Goal: Information Seeking & Learning: Learn about a topic

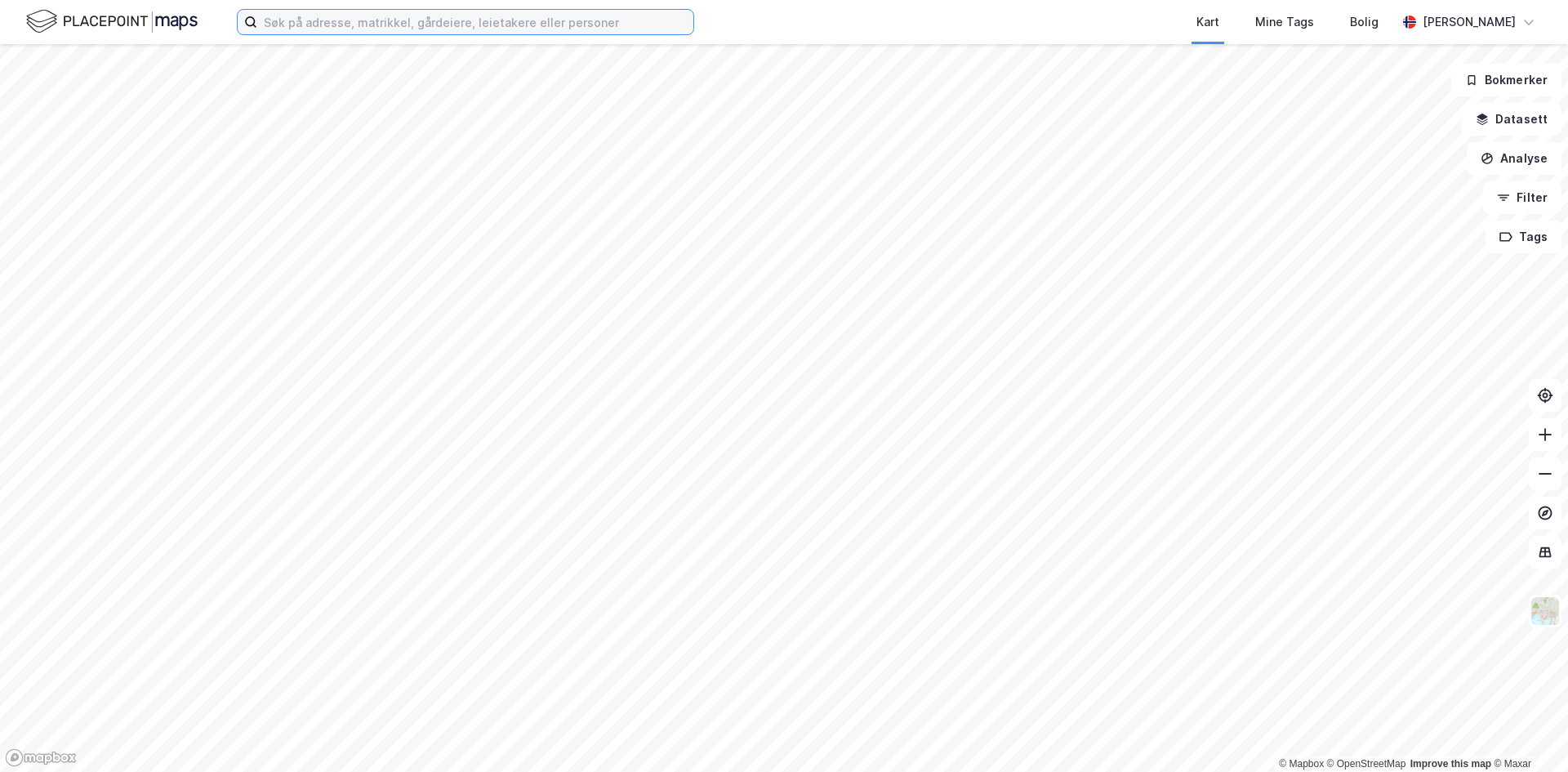
click at [465, 26] on input at bounding box center [475, 22] width 436 height 25
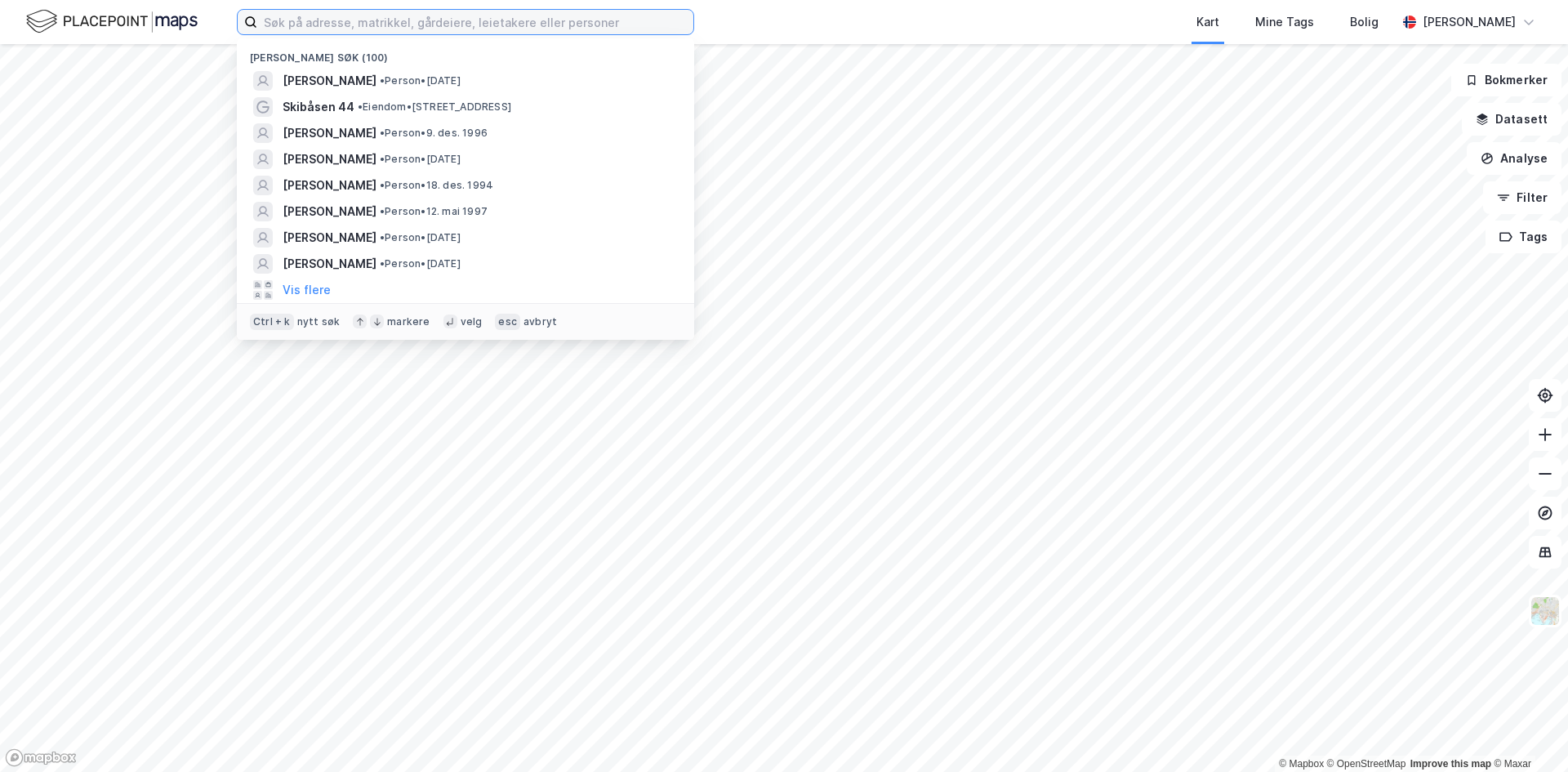
paste input "Victoria Karlskås Andersen"
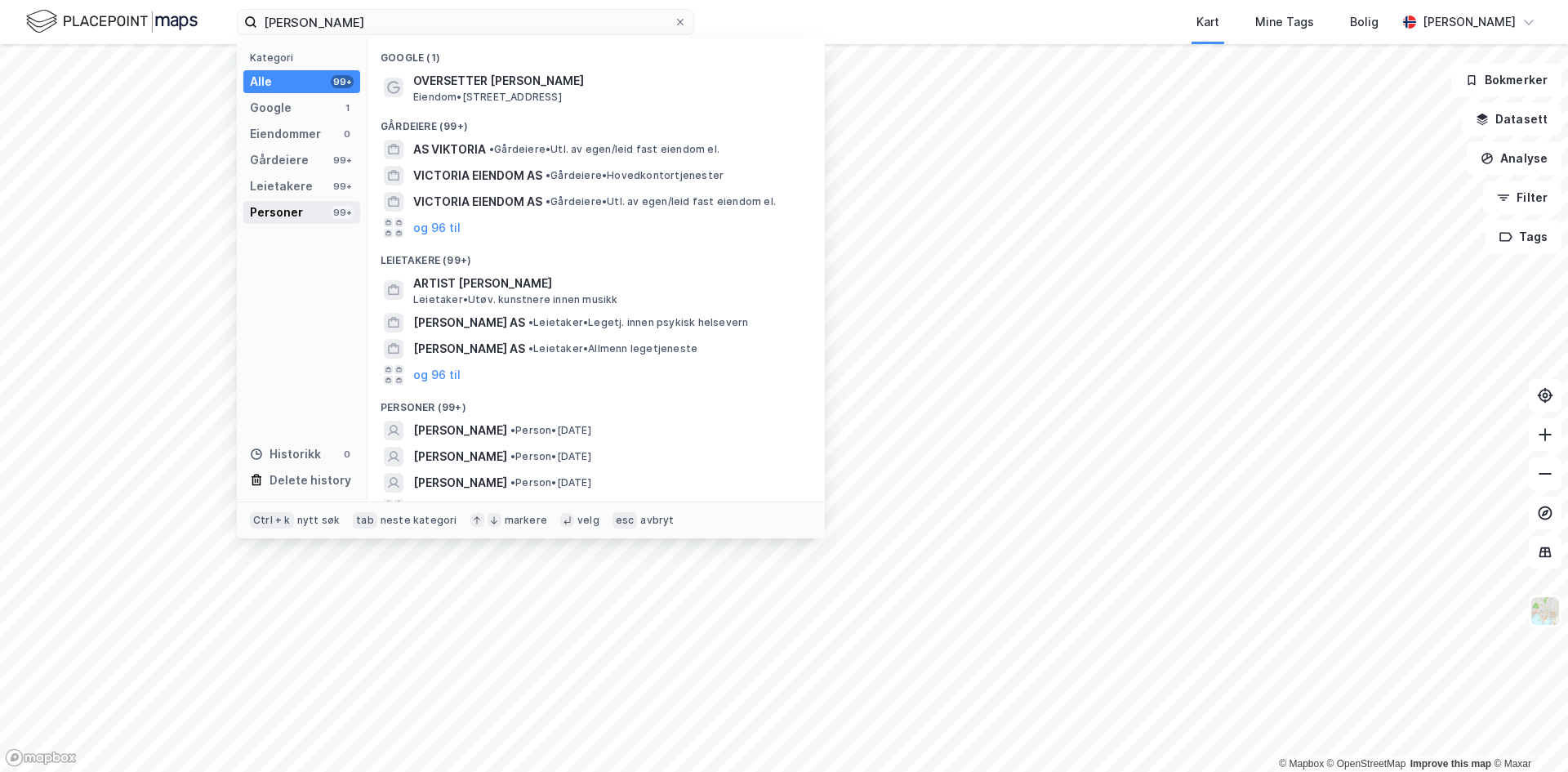
click at [291, 213] on div "Personer" at bounding box center [277, 213] width 53 height 19
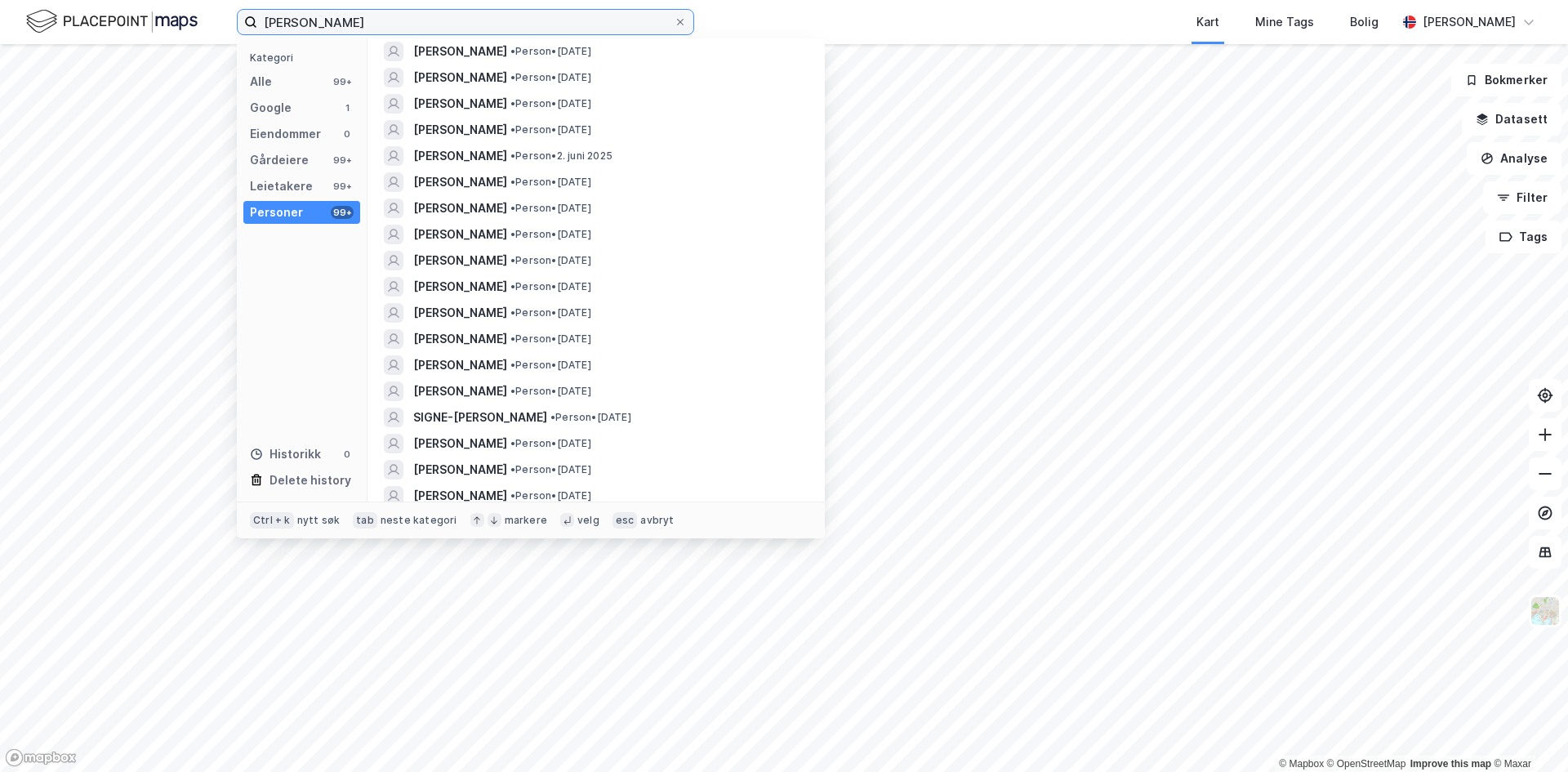
scroll to position [1306, 0]
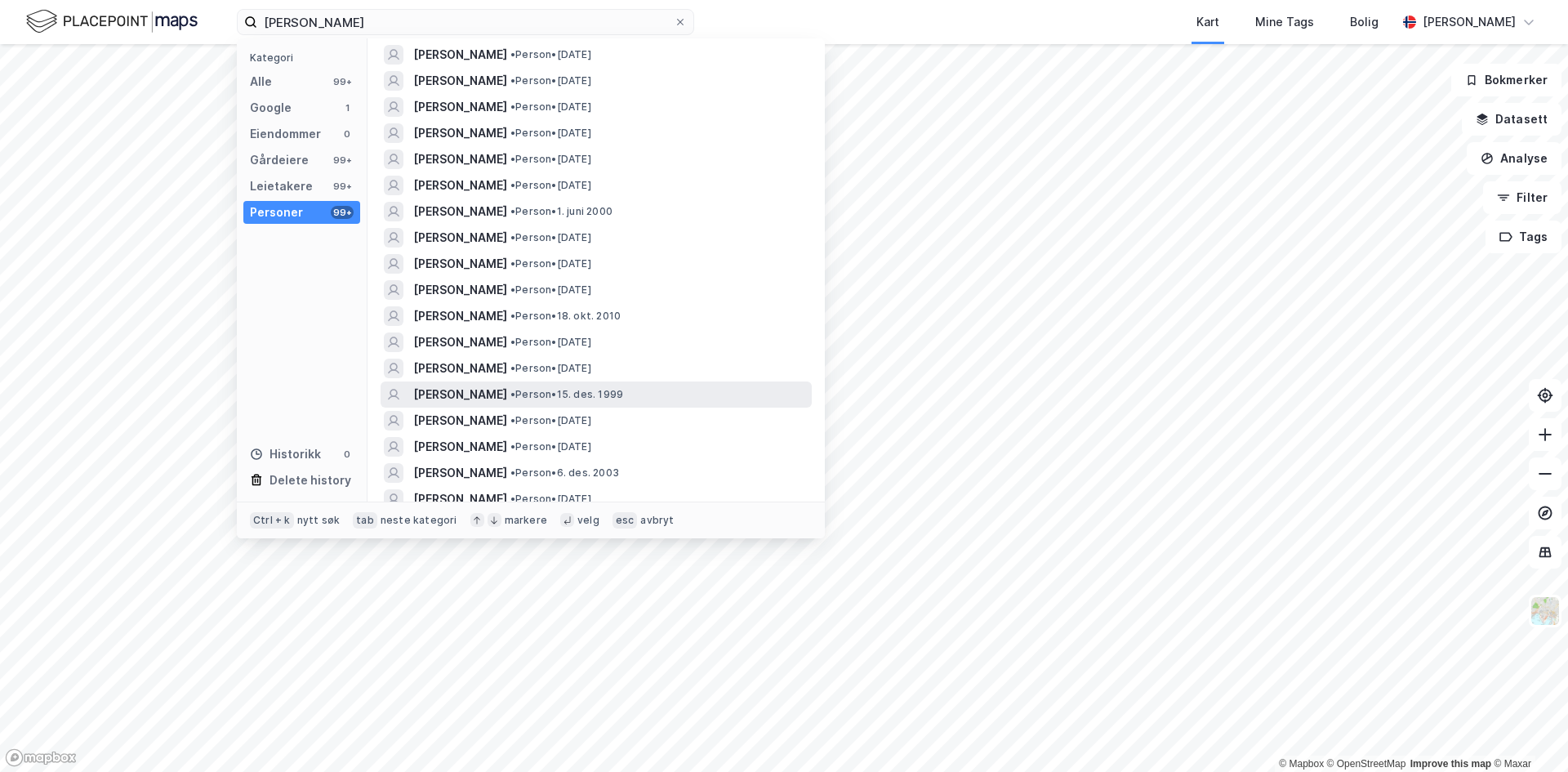
click at [619, 393] on span "• Person • 15. des. 1999" at bounding box center [566, 394] width 113 height 13
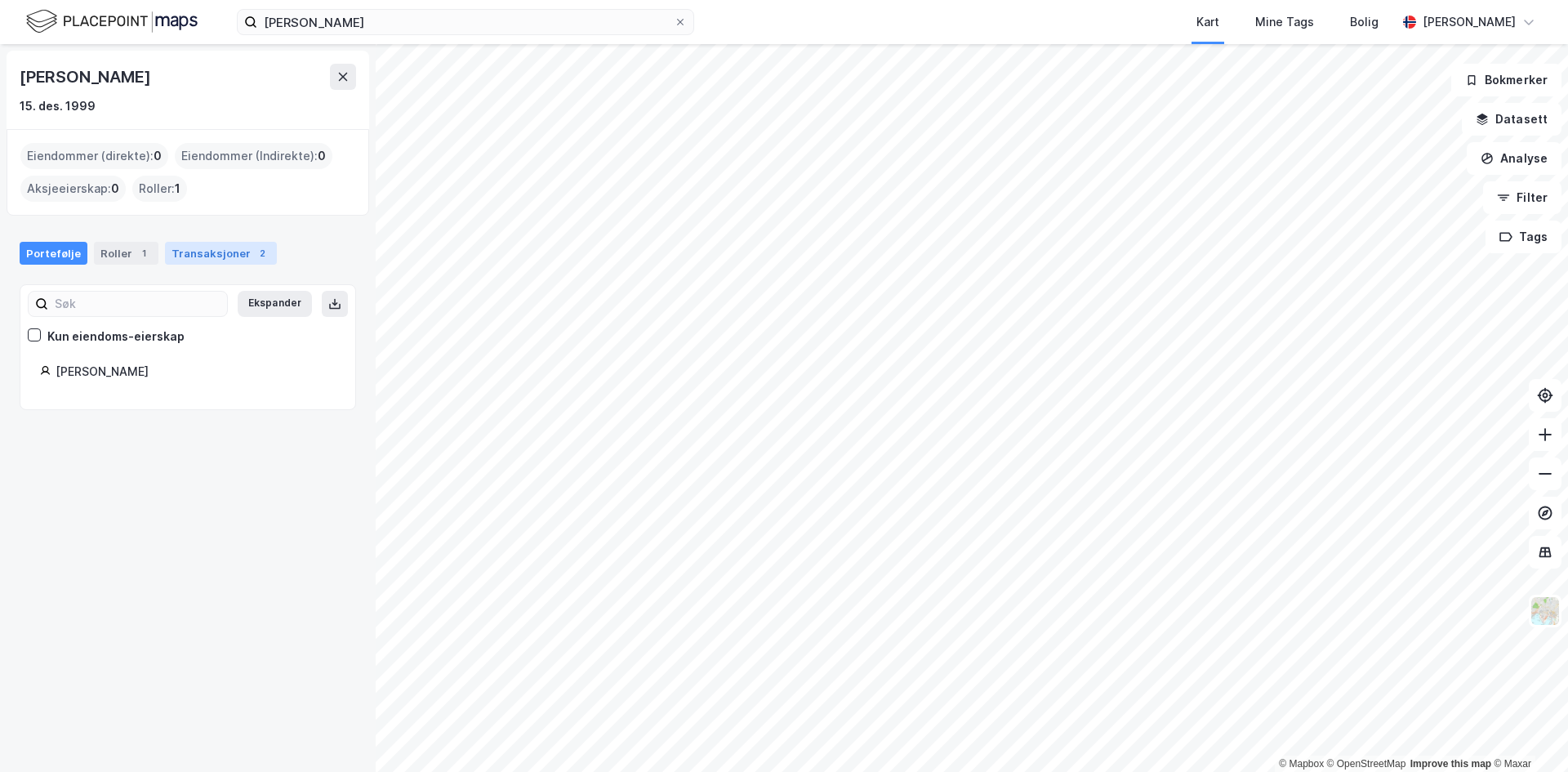
click at [198, 247] on div "Transaksjoner 2" at bounding box center [221, 253] width 112 height 23
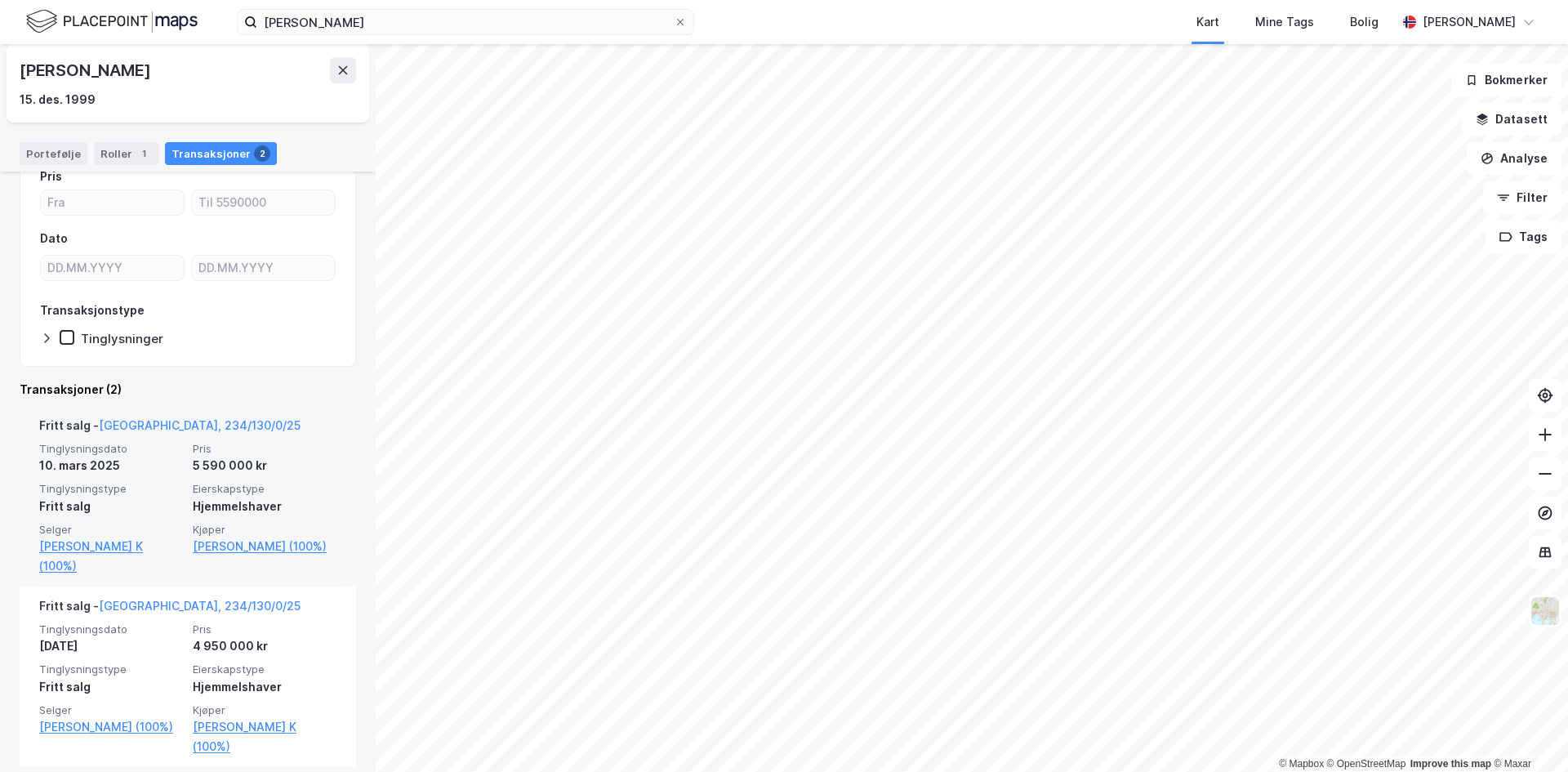
scroll to position [152, 0]
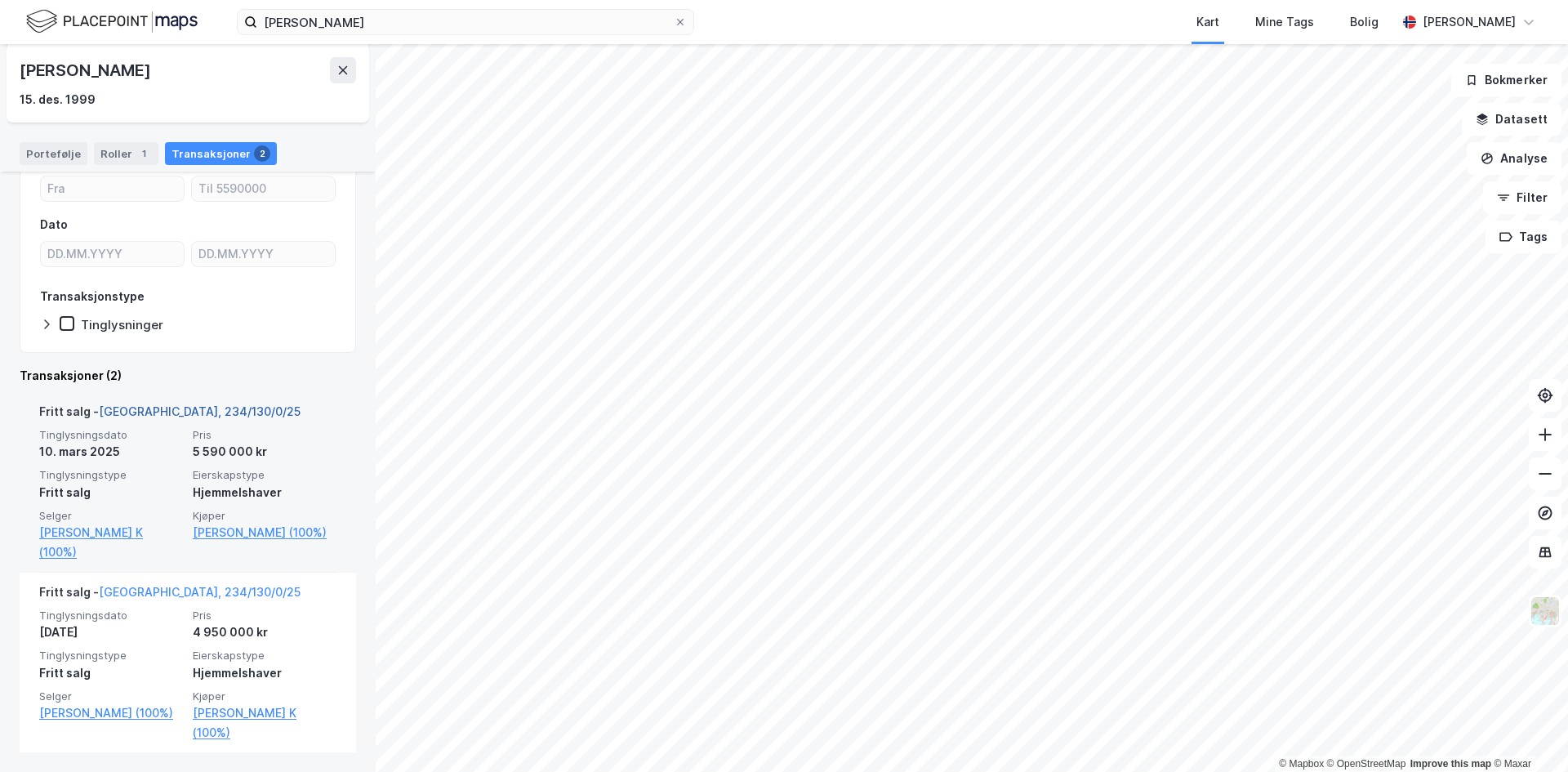
click at [174, 405] on link "Oslo, 234/130/0/25" at bounding box center [199, 411] width 202 height 14
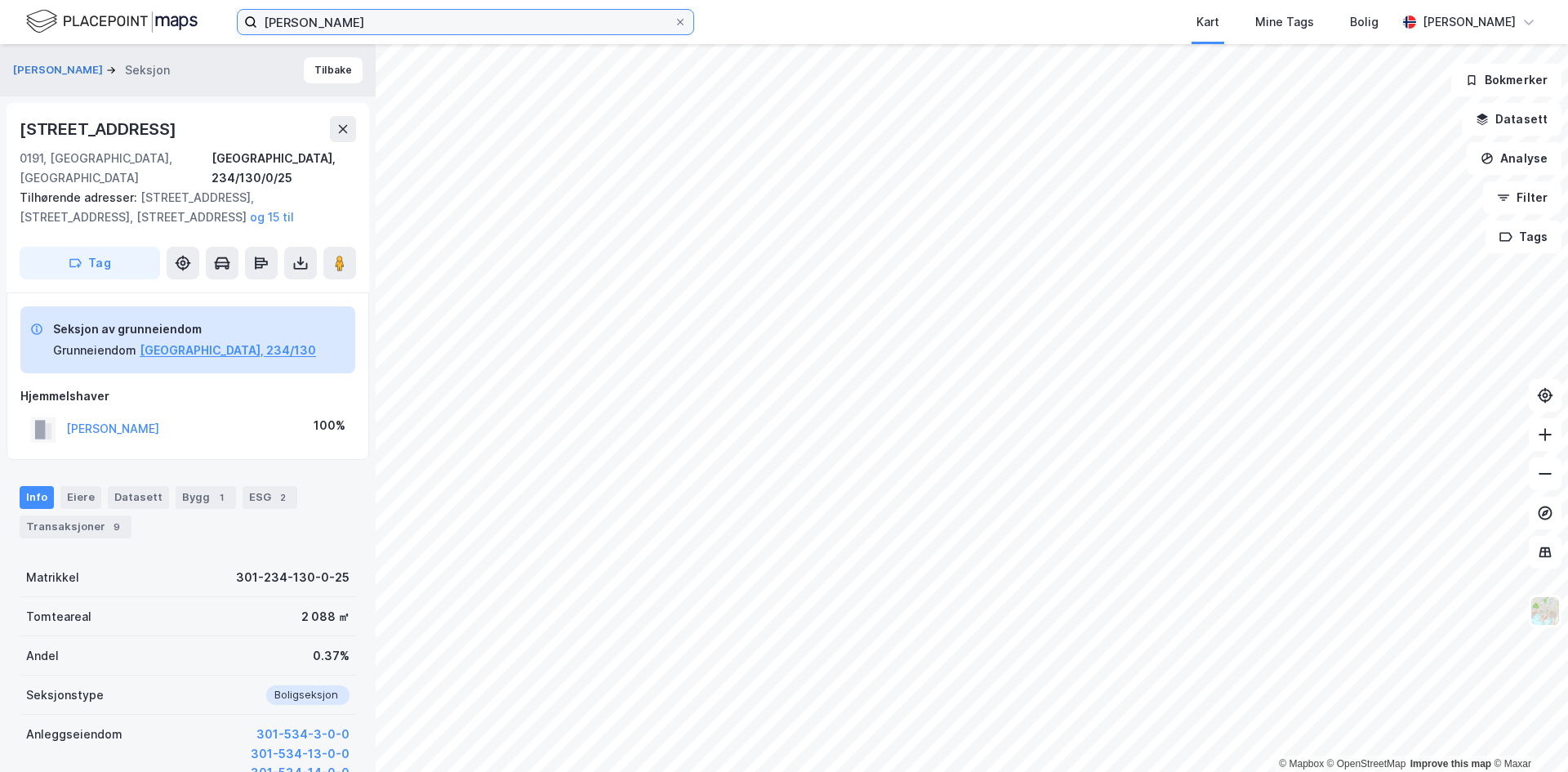
click at [88, 44] on div "Victoria Karlskås Andersen Kart Mine Tags Bolig Julie Skaiå © Mapbox © OpenStre…" at bounding box center [784, 386] width 1568 height 772
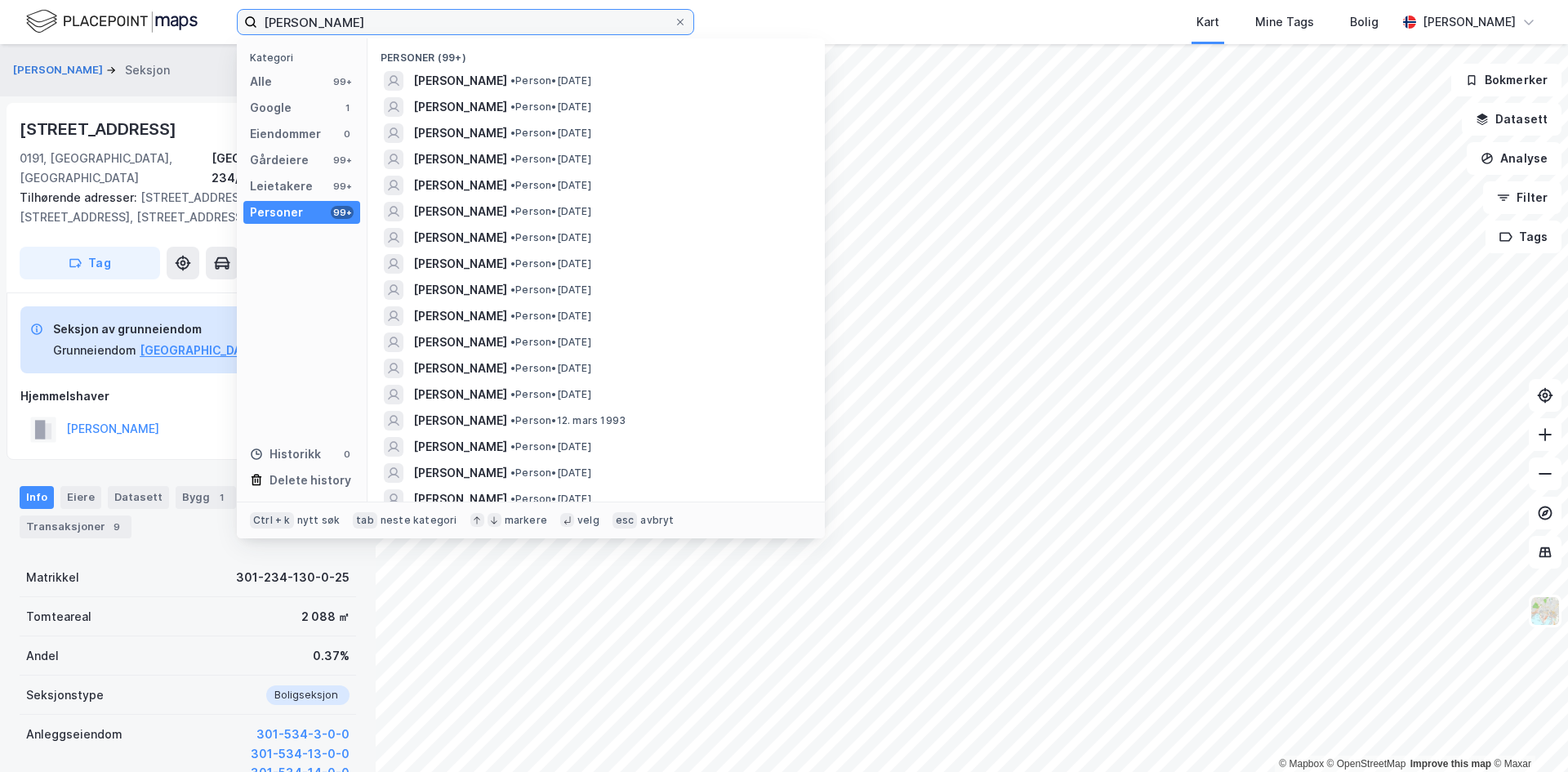
paste input "Kyrre Gørvell-Dahll"
type input "Kyrre Gørvell-Dahll"
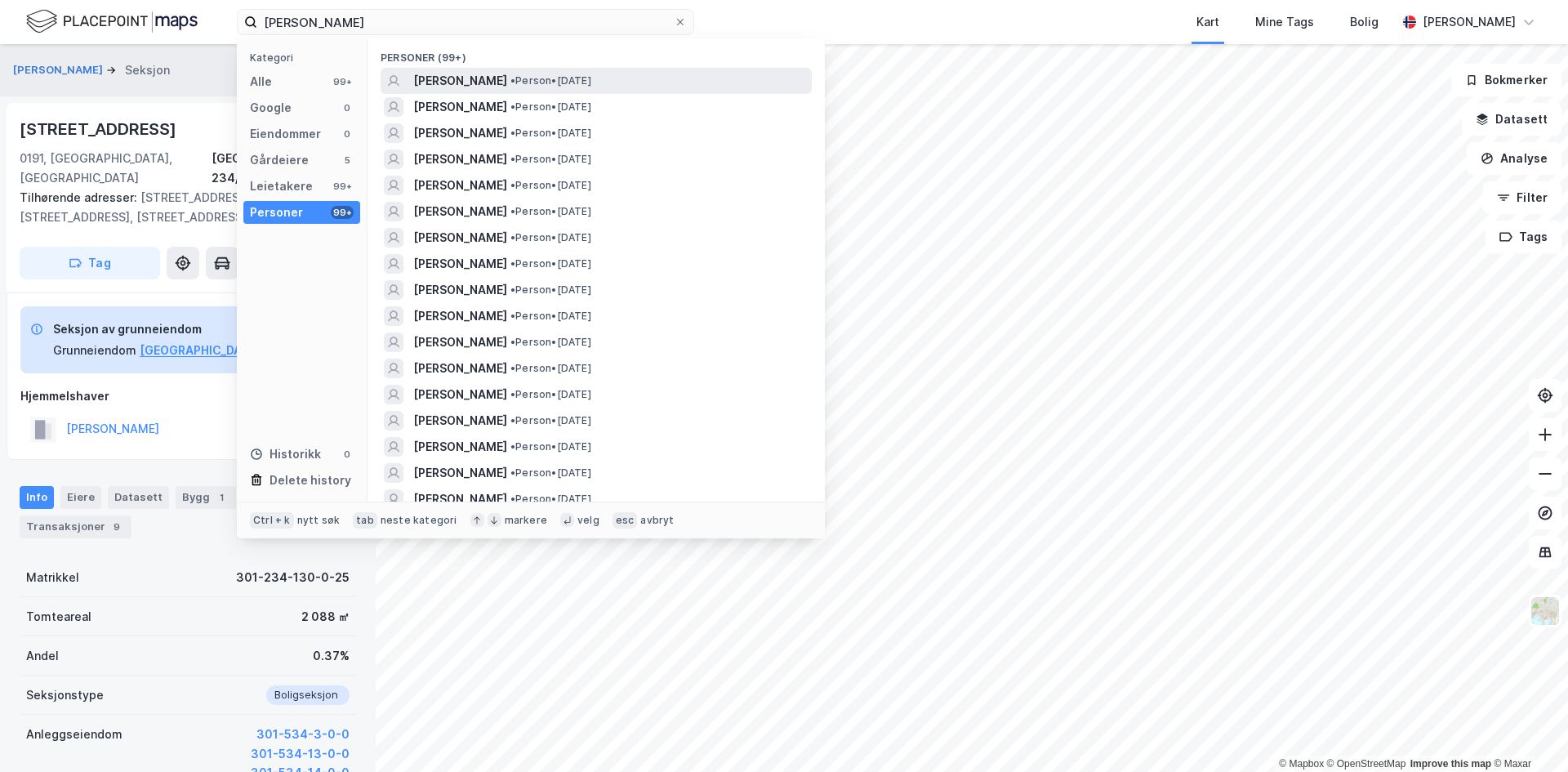
click at [438, 80] on span "[PERSON_NAME]" at bounding box center [460, 81] width 94 height 19
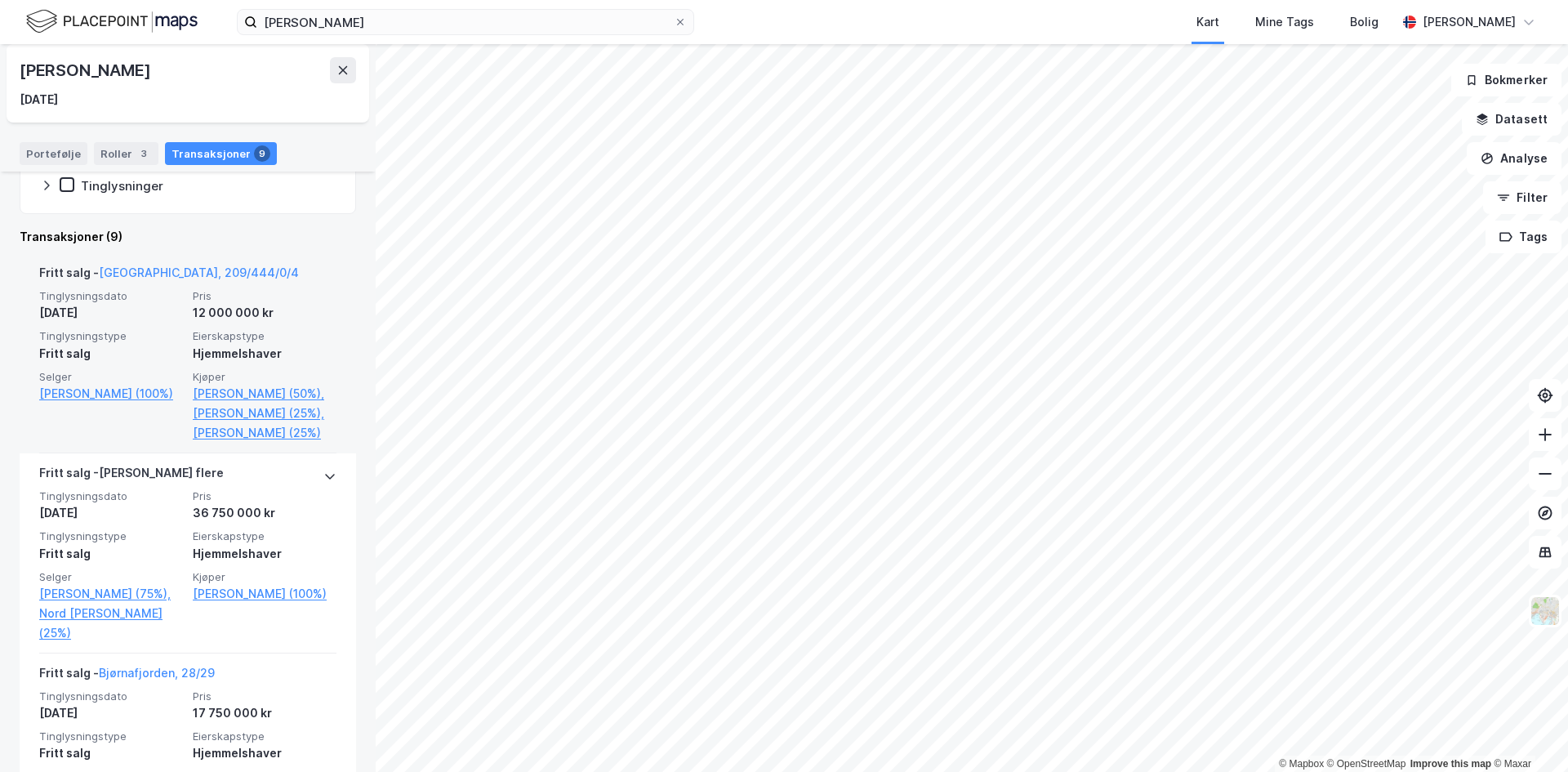
scroll to position [305, 0]
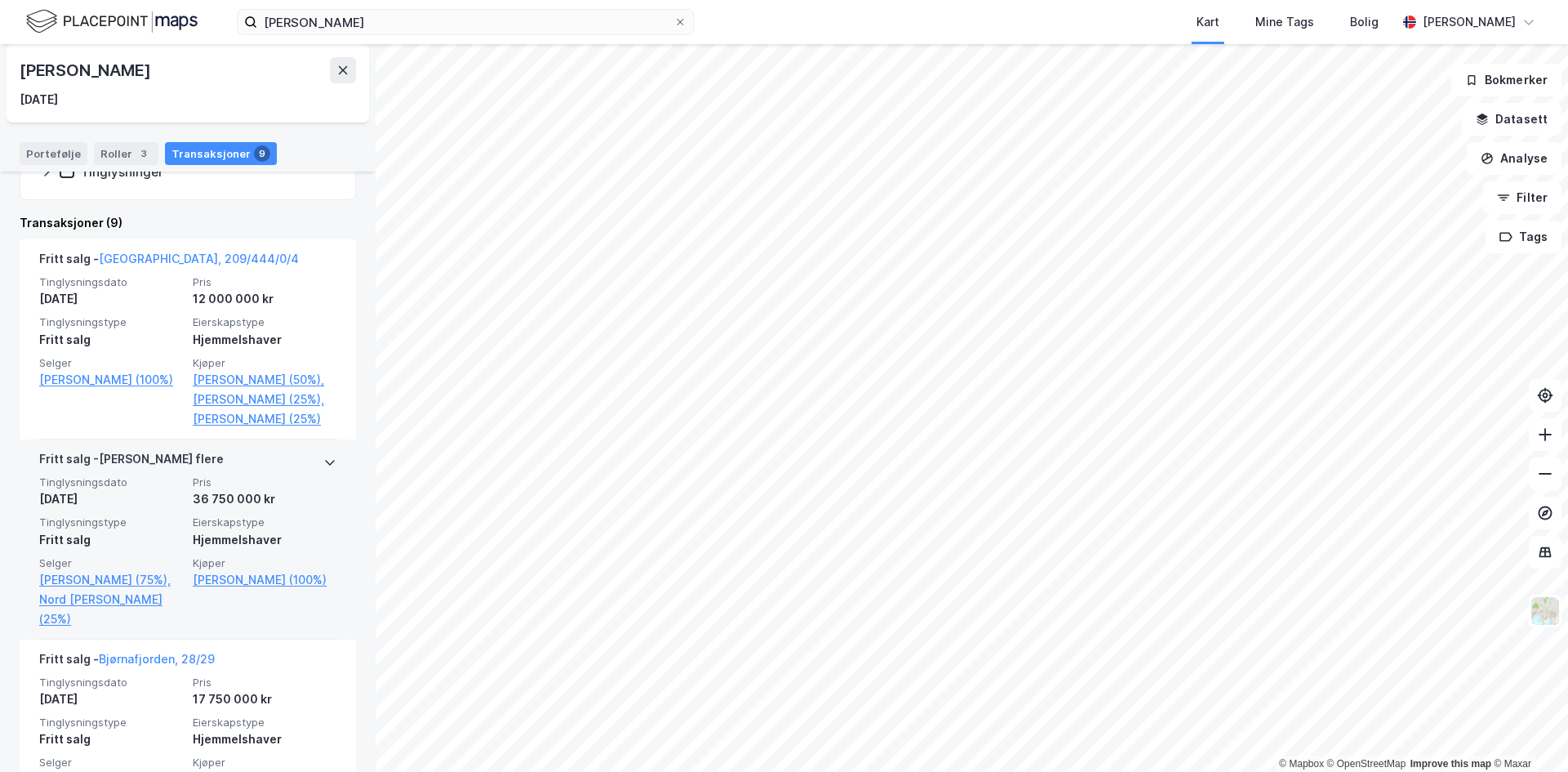
click at [181, 506] on div "Tinglysningsdato 6. jan. 2025 Pris 36 750 000 kr Tinglysningstype Fritt salg Ei…" at bounding box center [187, 551] width 297 height 153
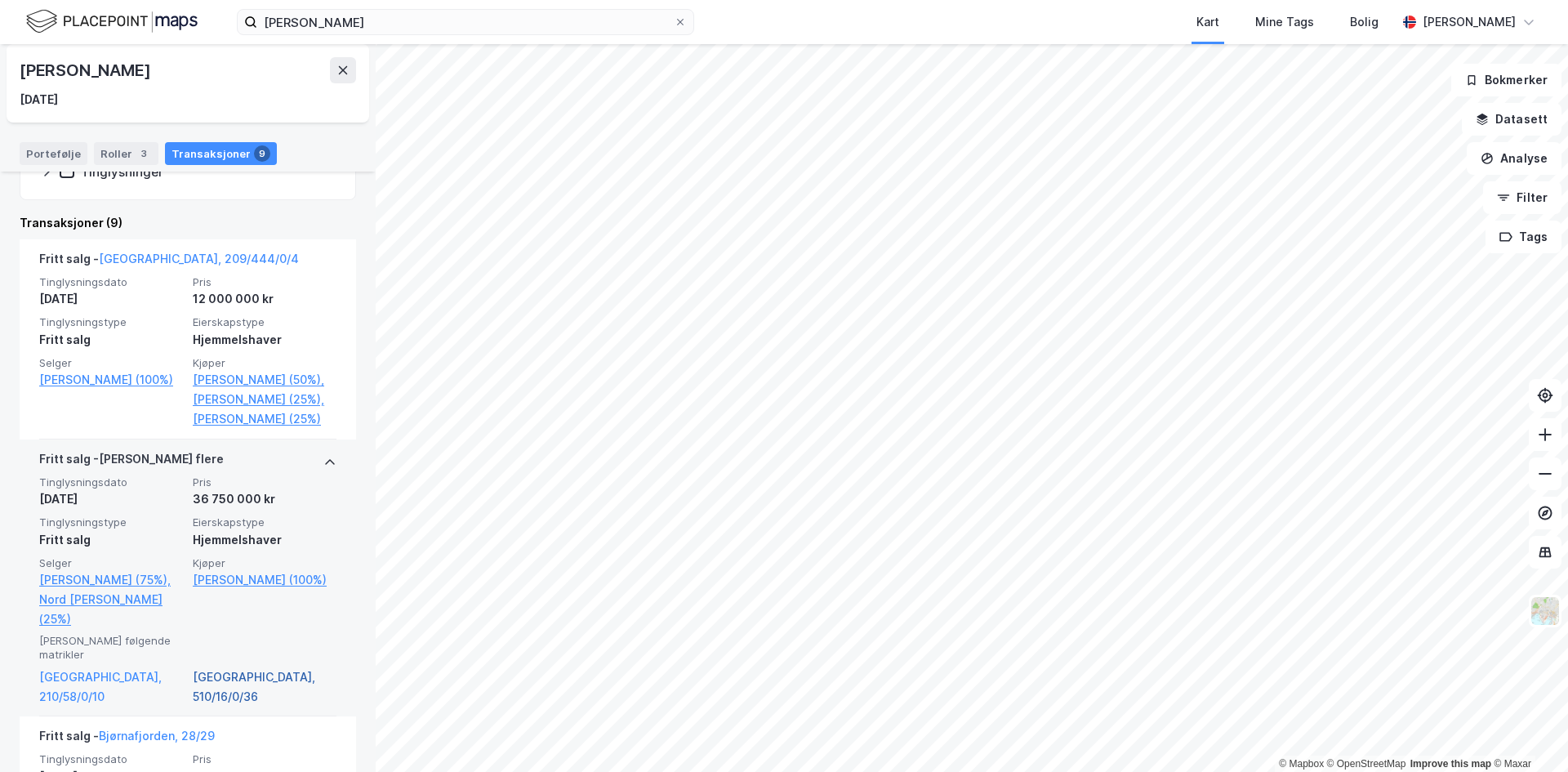
click at [261, 667] on link "Oslo, 510/16/0/36" at bounding box center [264, 687] width 144 height 39
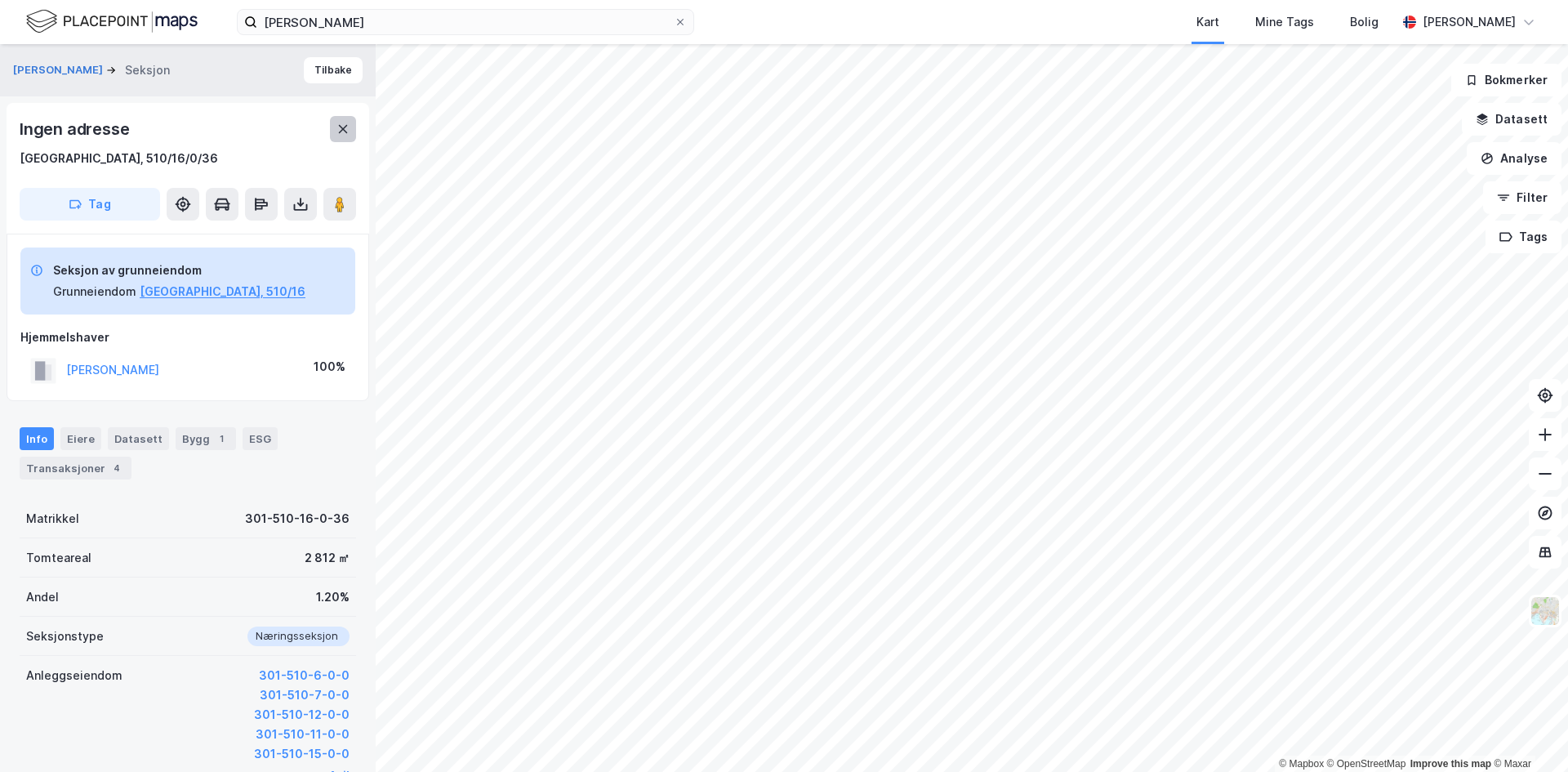
click at [348, 133] on icon at bounding box center [343, 129] width 13 height 13
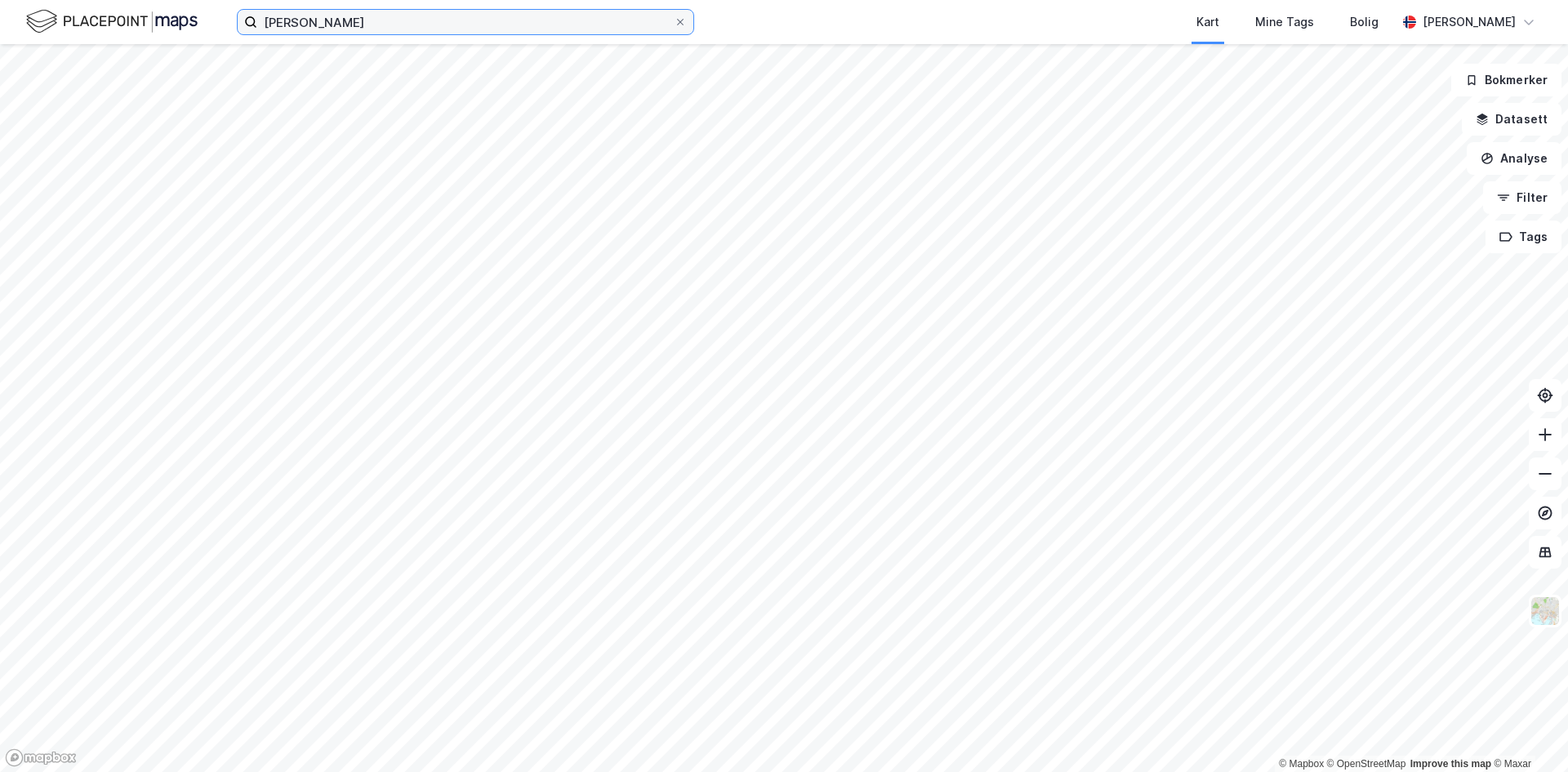
click at [416, 17] on input "Kyrre Gørvell-Dahll" at bounding box center [465, 22] width 417 height 25
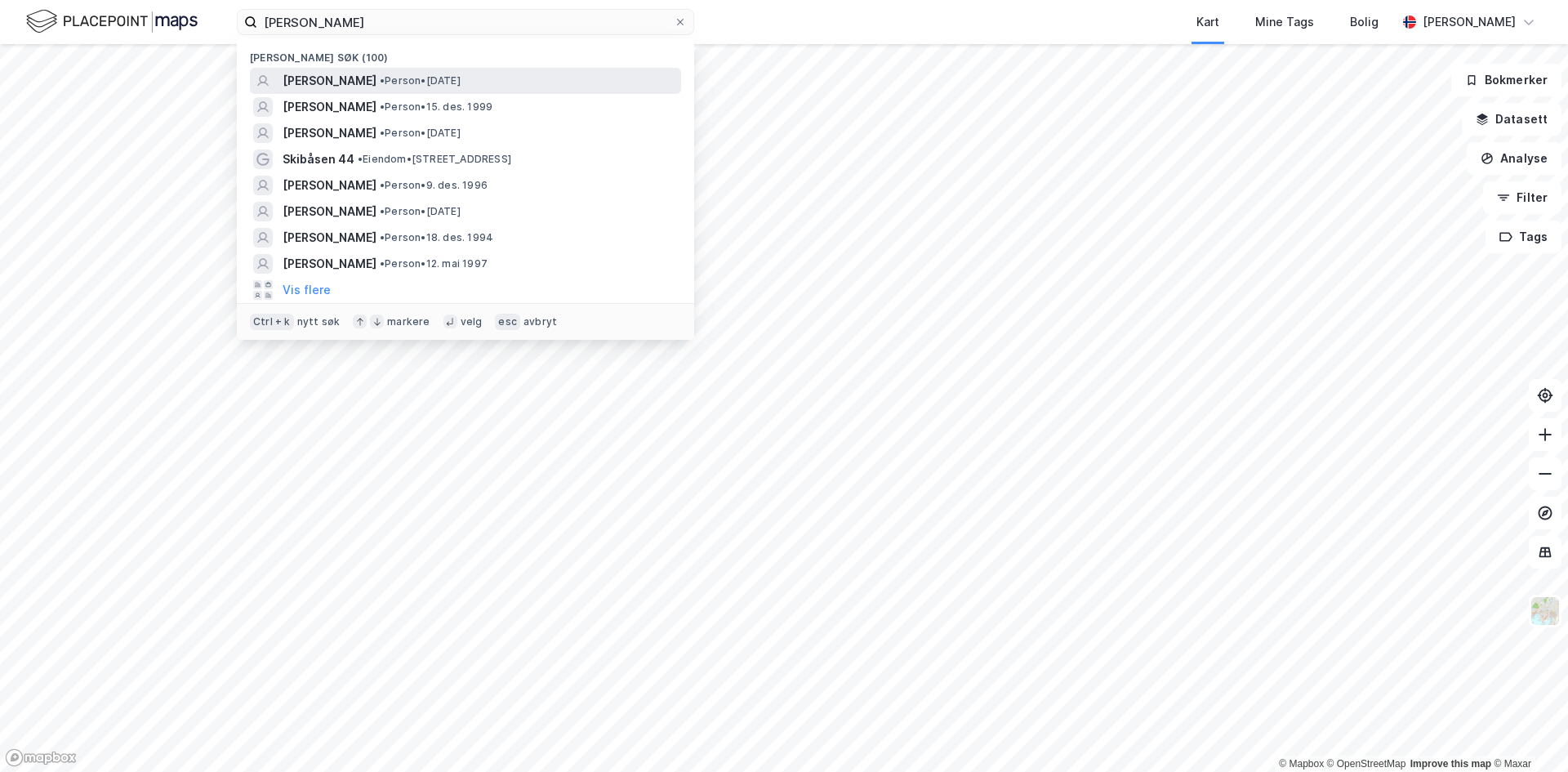
click at [377, 78] on span "[PERSON_NAME]" at bounding box center [330, 81] width 94 height 19
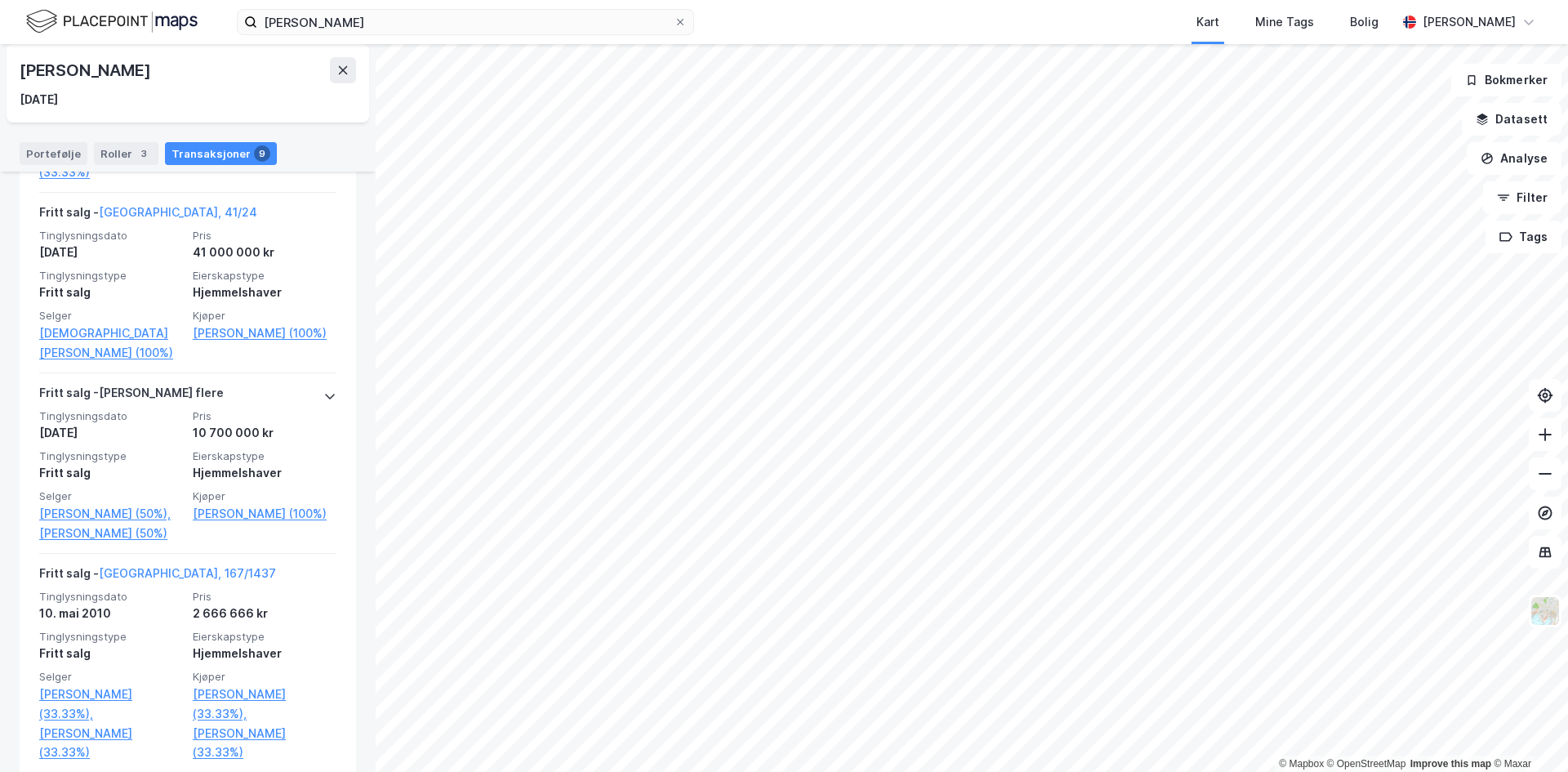
scroll to position [1611, 0]
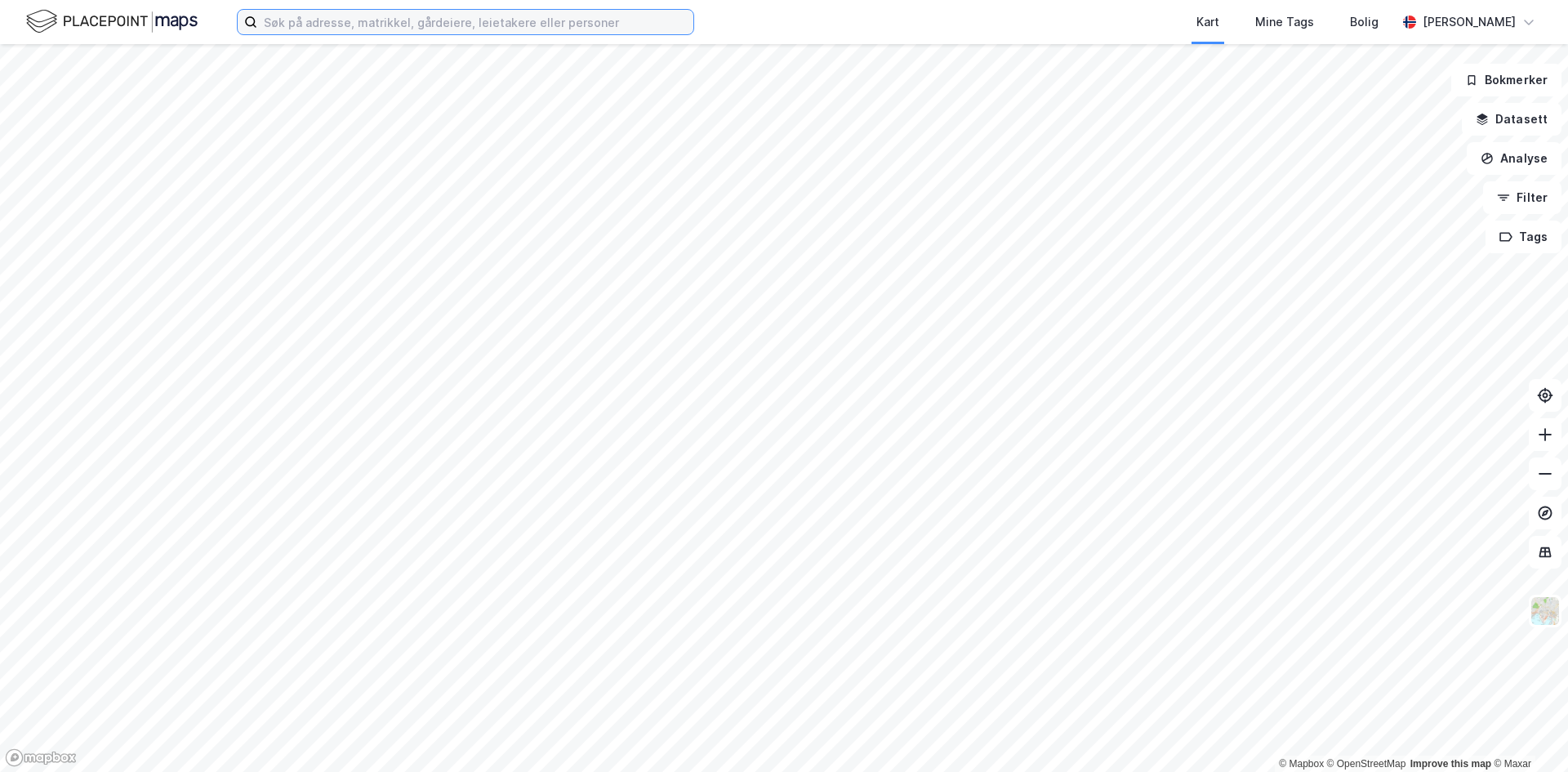
click at [352, 23] on input at bounding box center [475, 22] width 436 height 25
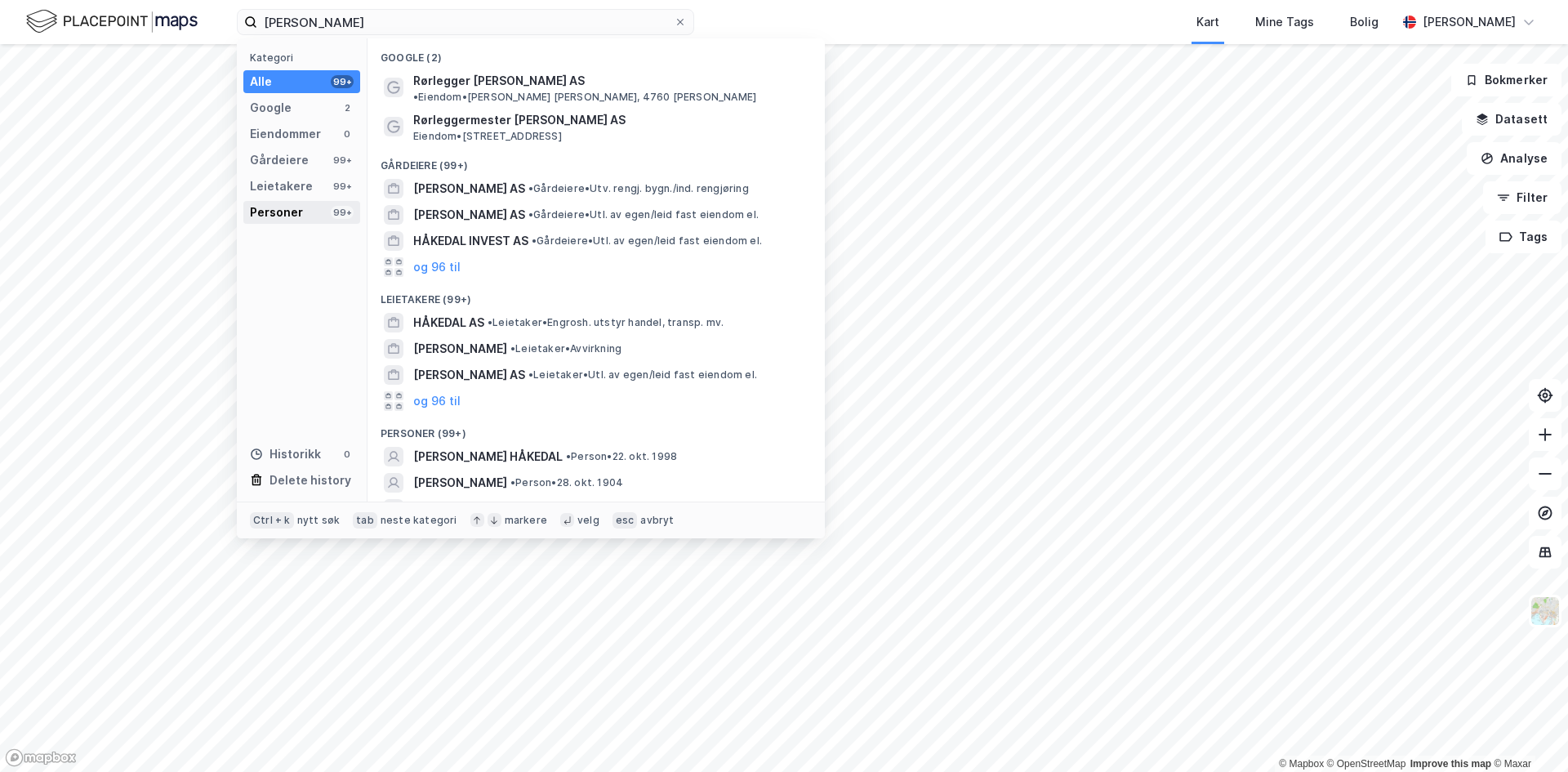
click at [274, 218] on div "Personer" at bounding box center [277, 213] width 53 height 19
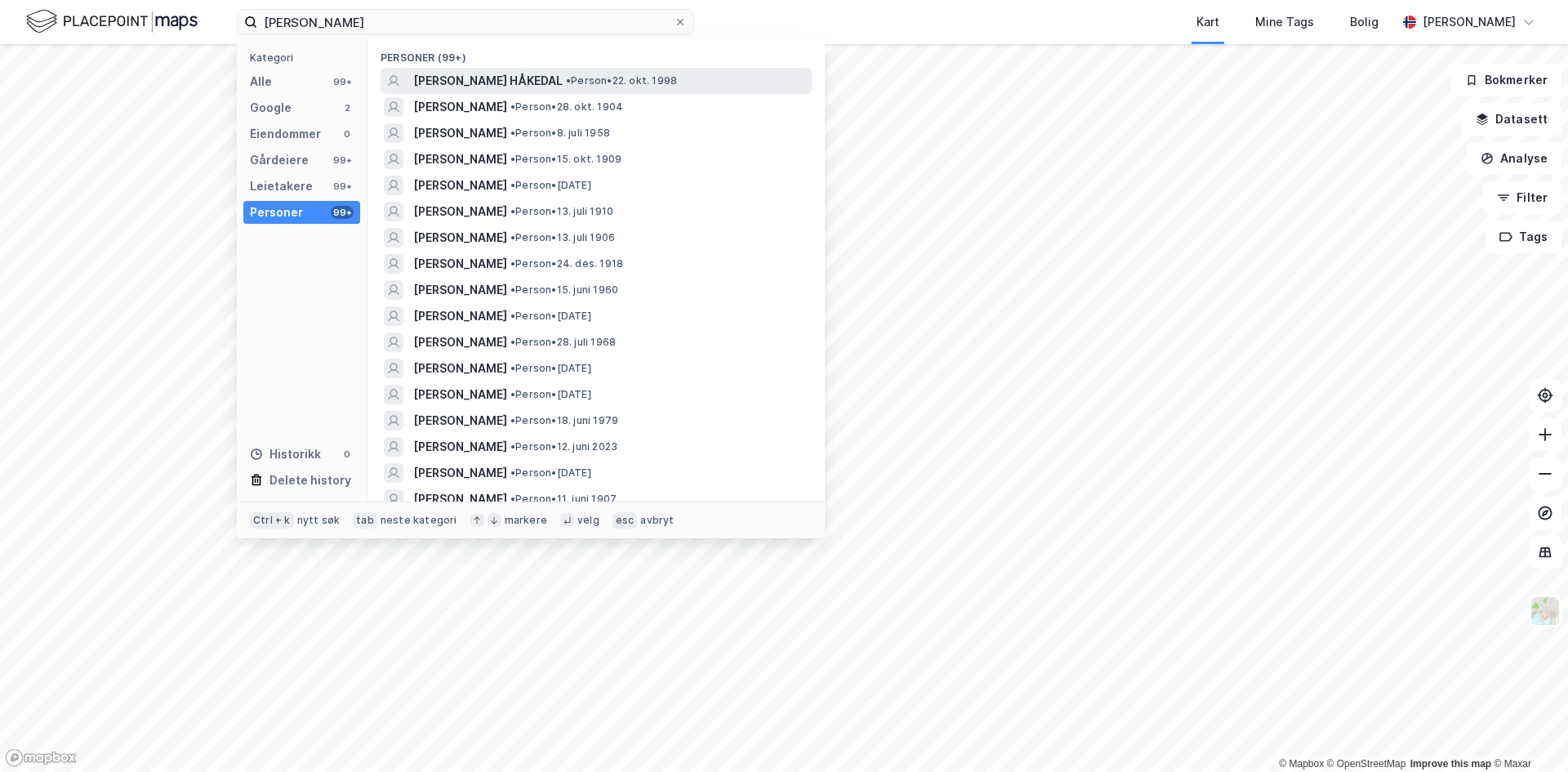
click at [509, 78] on span "[PERSON_NAME] HÅKEDAL" at bounding box center [488, 81] width 150 height 19
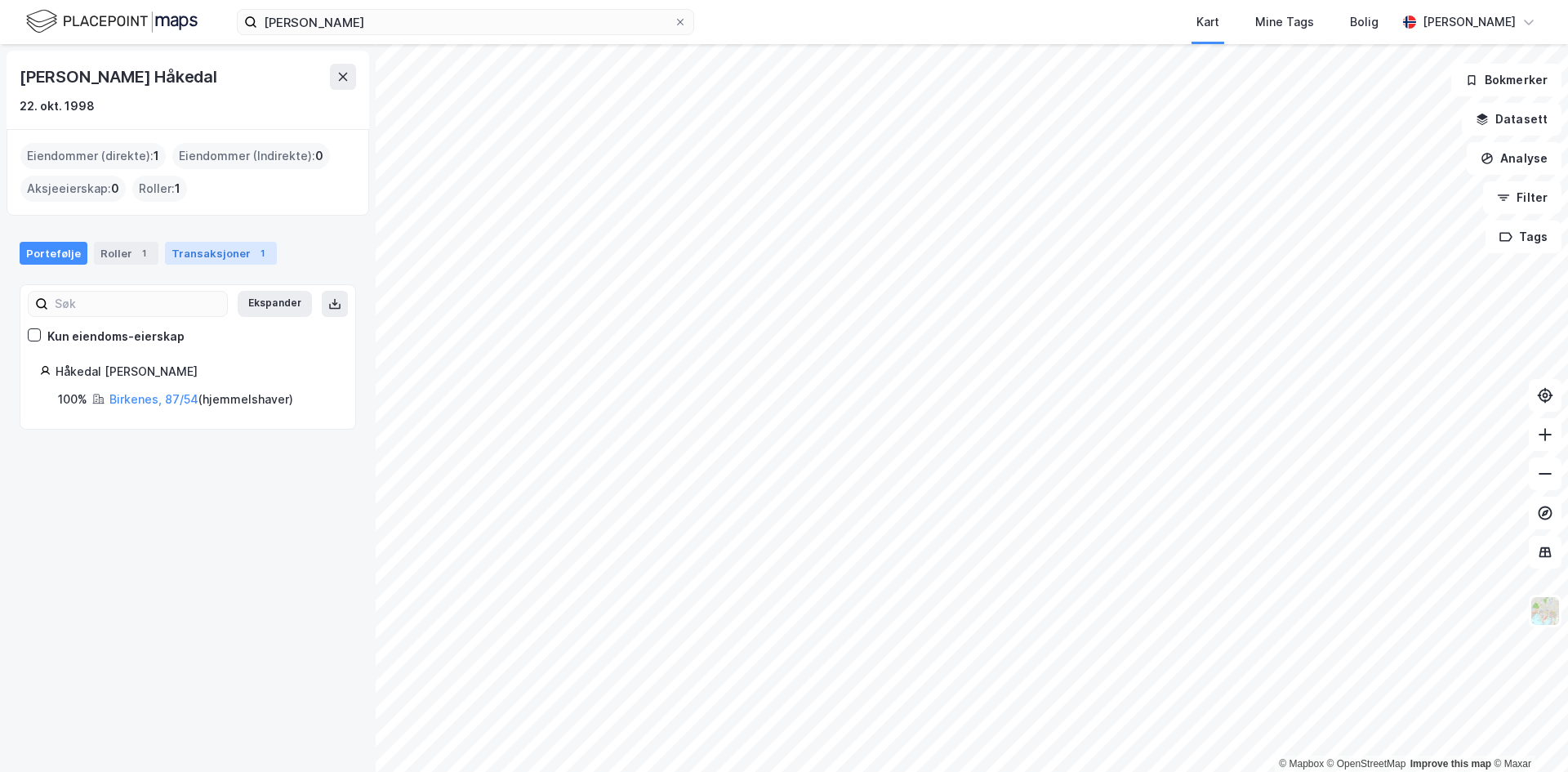
click at [222, 249] on div "Transaksjoner 1" at bounding box center [221, 253] width 112 height 23
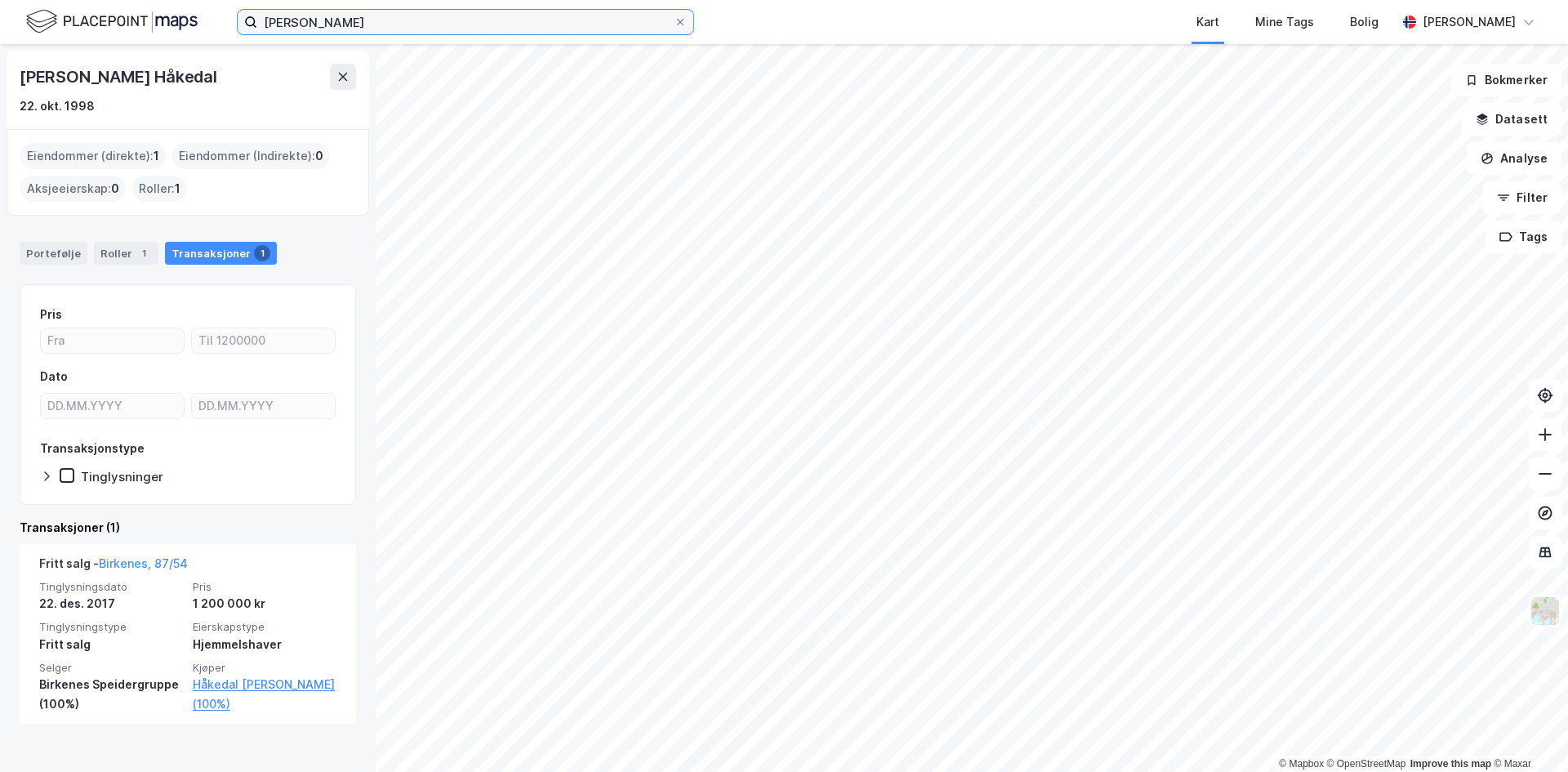
click at [423, 13] on input "dag olav håkedal" at bounding box center [465, 22] width 417 height 25
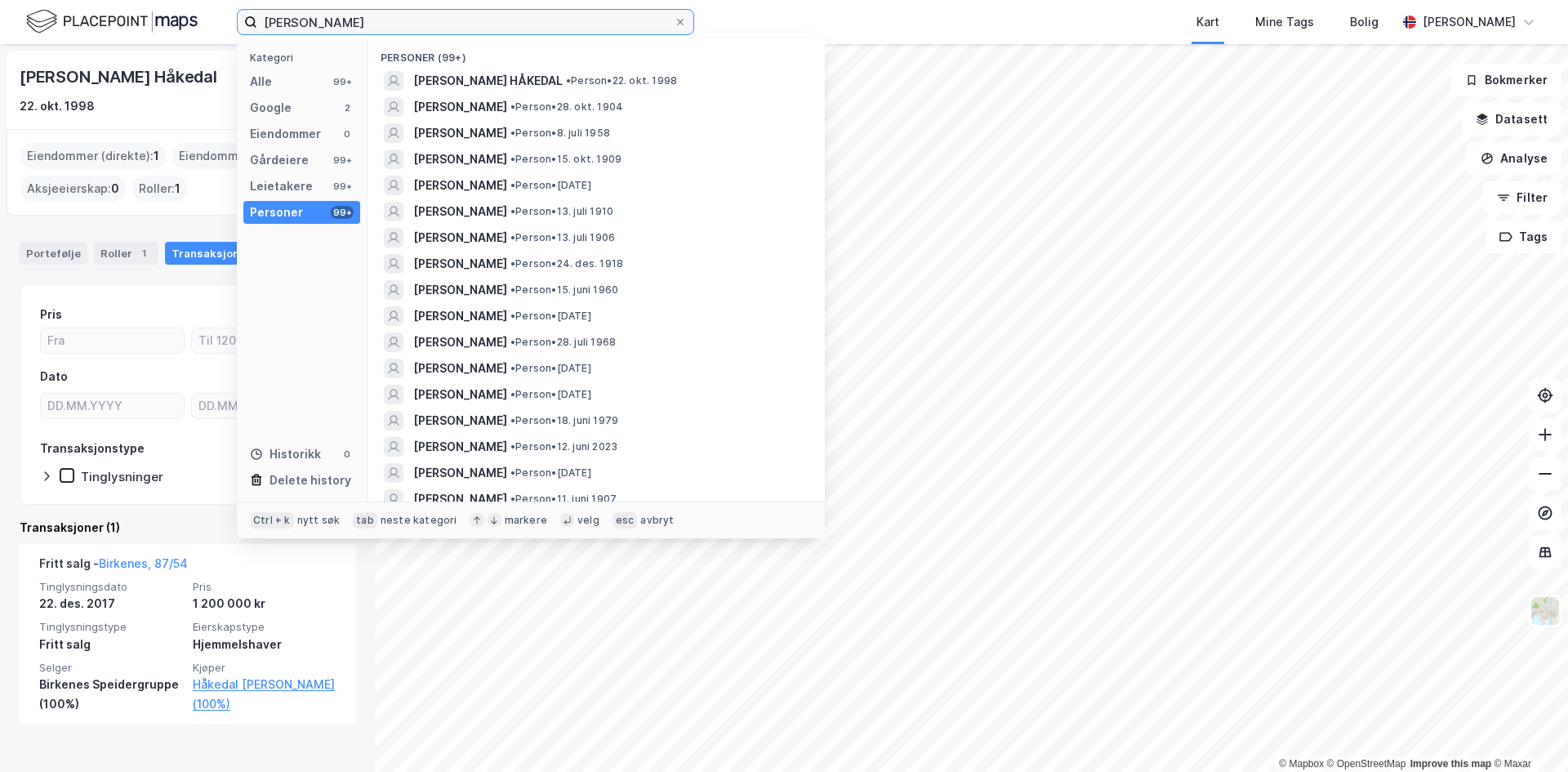
drag, startPoint x: 423, startPoint y: 13, endPoint x: 175, endPoint y: 0, distance: 248.3
click at [175, 0] on div "dag olav håkedal Kategori Alle 99+ Google 2 Eiendommer 0 Gårdeiere 99+ Leietake…" at bounding box center [784, 22] width 1568 height 44
type input "andreas aas lyngb"
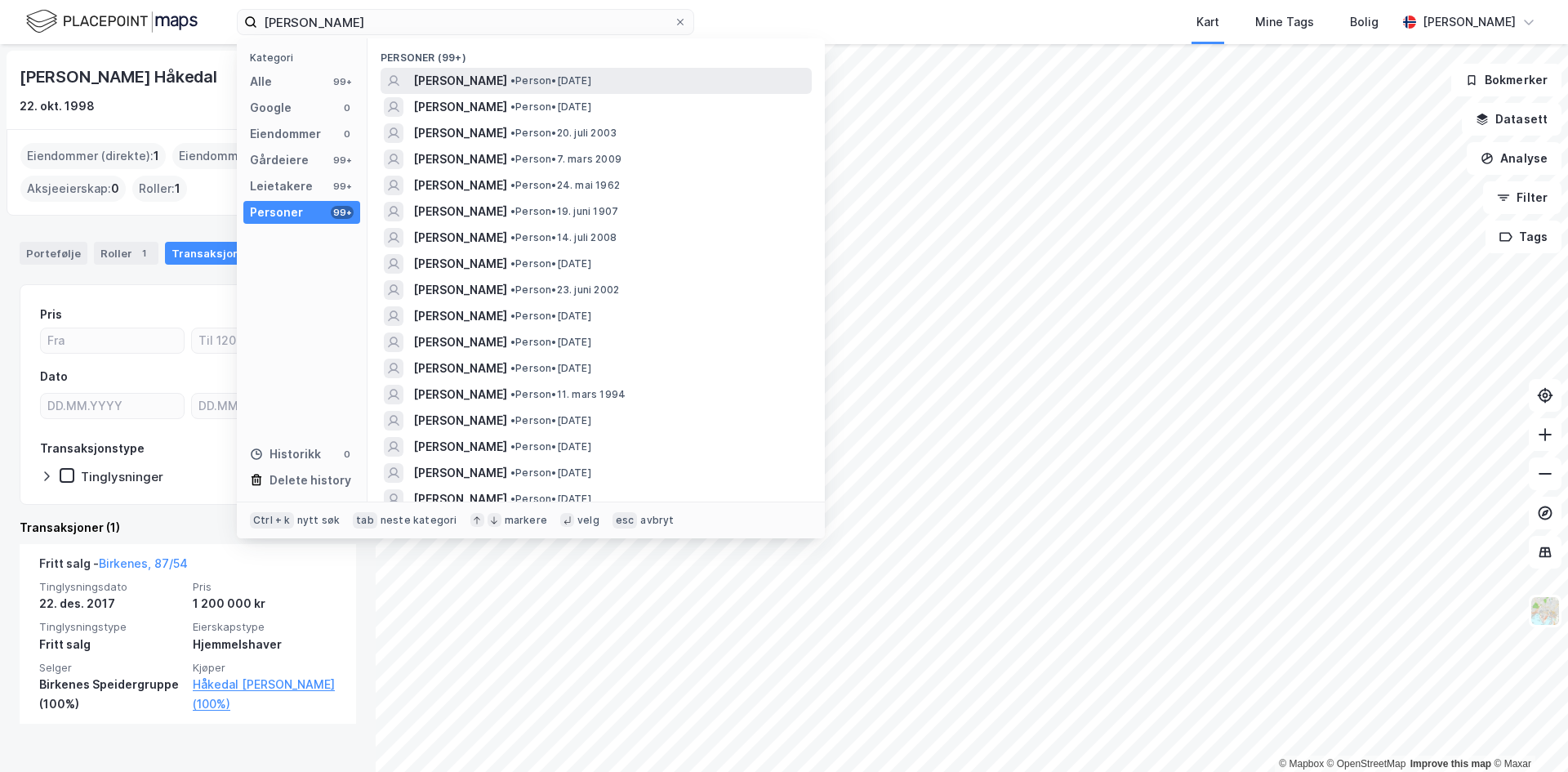
click at [507, 81] on span "[PERSON_NAME]" at bounding box center [460, 81] width 94 height 19
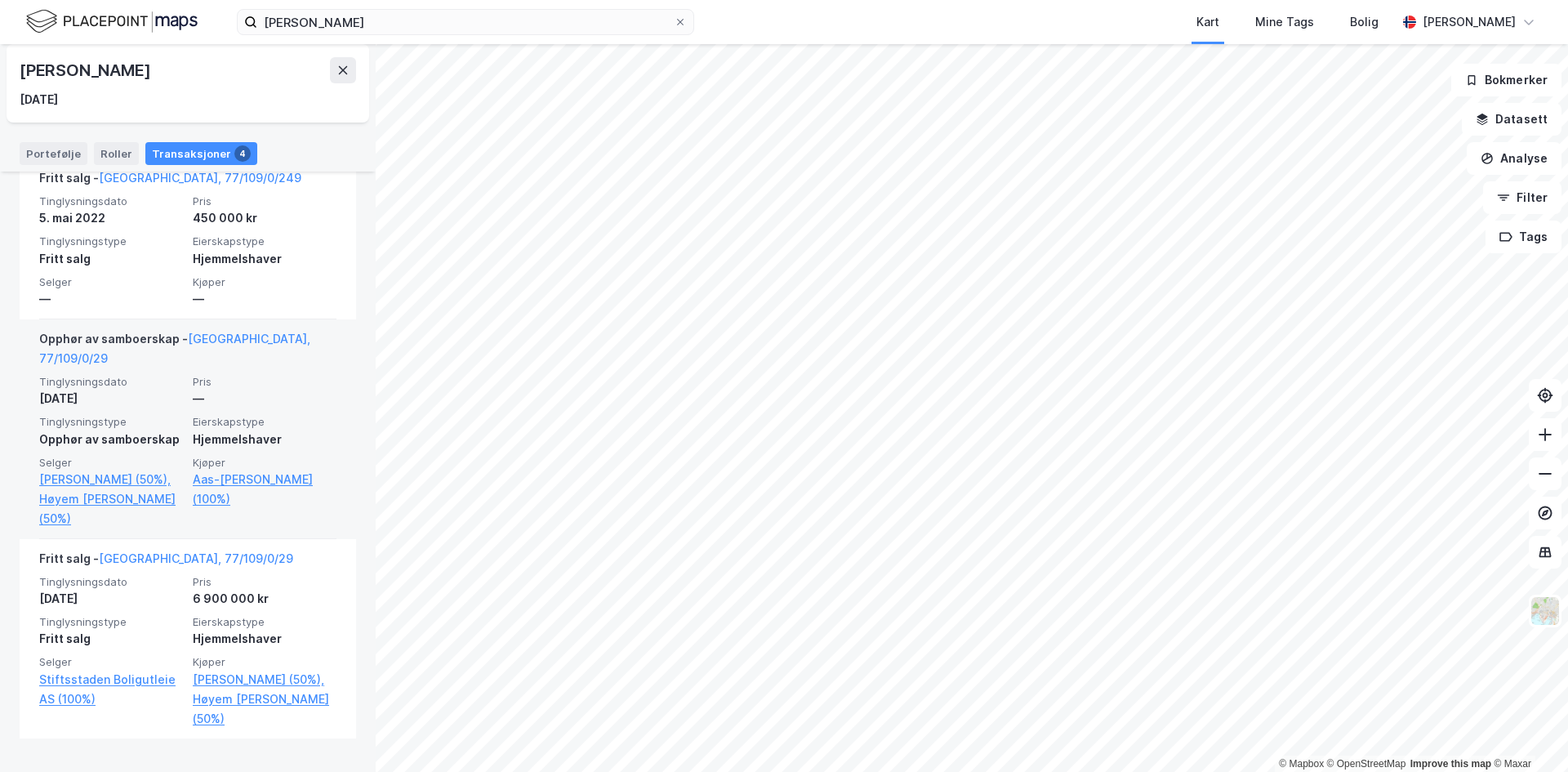
scroll to position [572, 0]
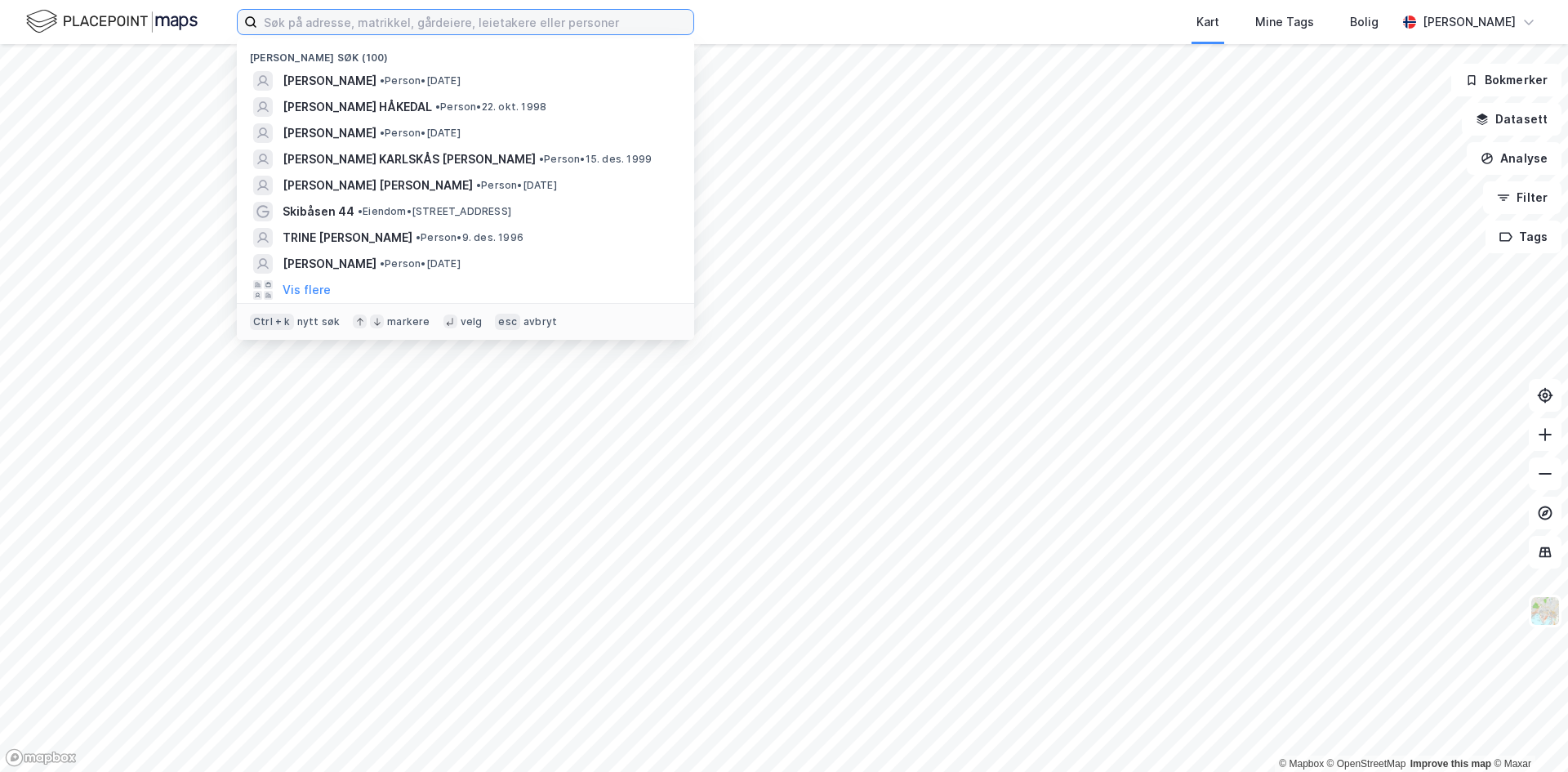
click at [400, 25] on input at bounding box center [475, 22] width 436 height 25
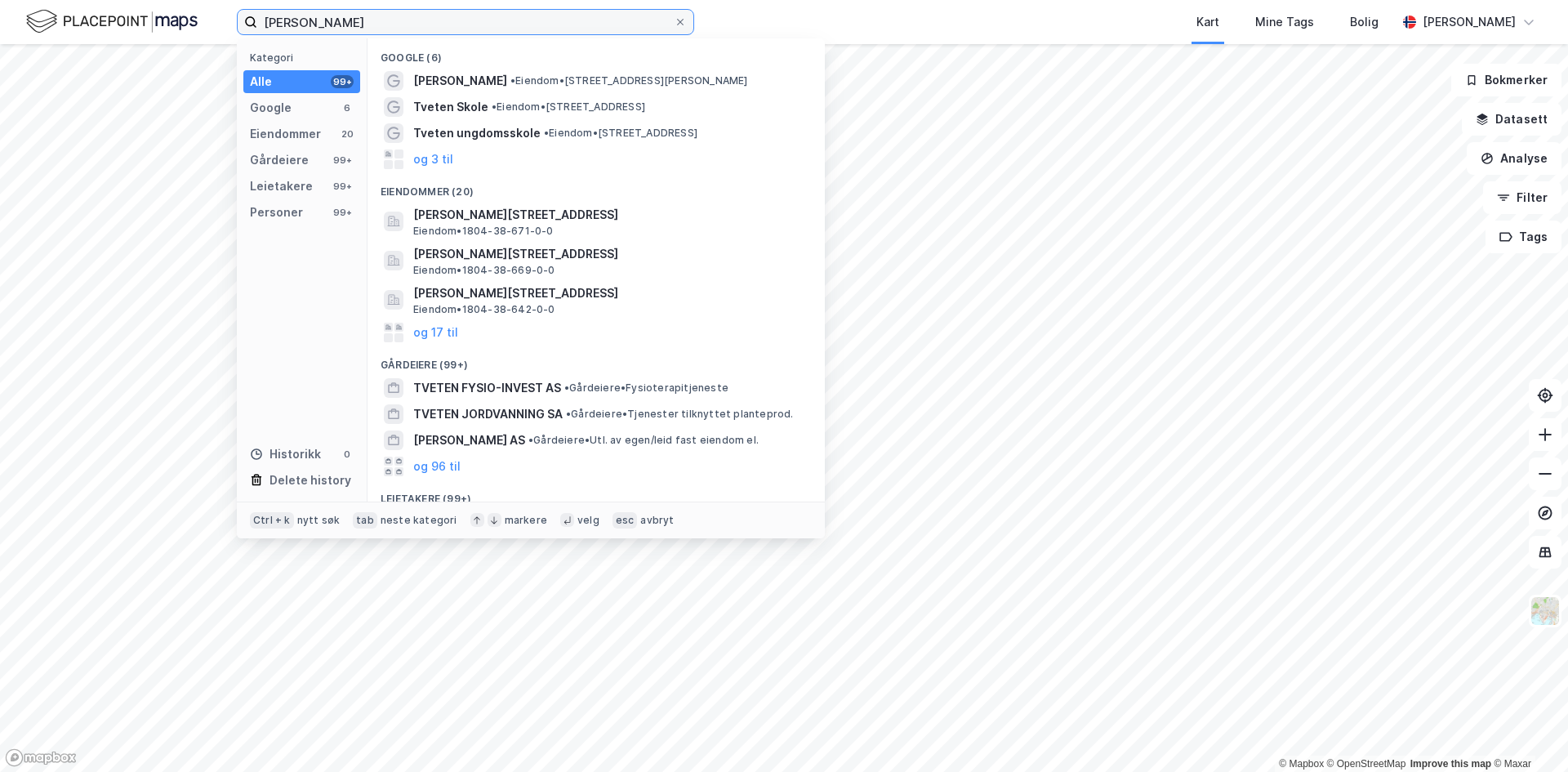
click at [307, 26] on input "vebjørn tveten" at bounding box center [465, 22] width 417 height 25
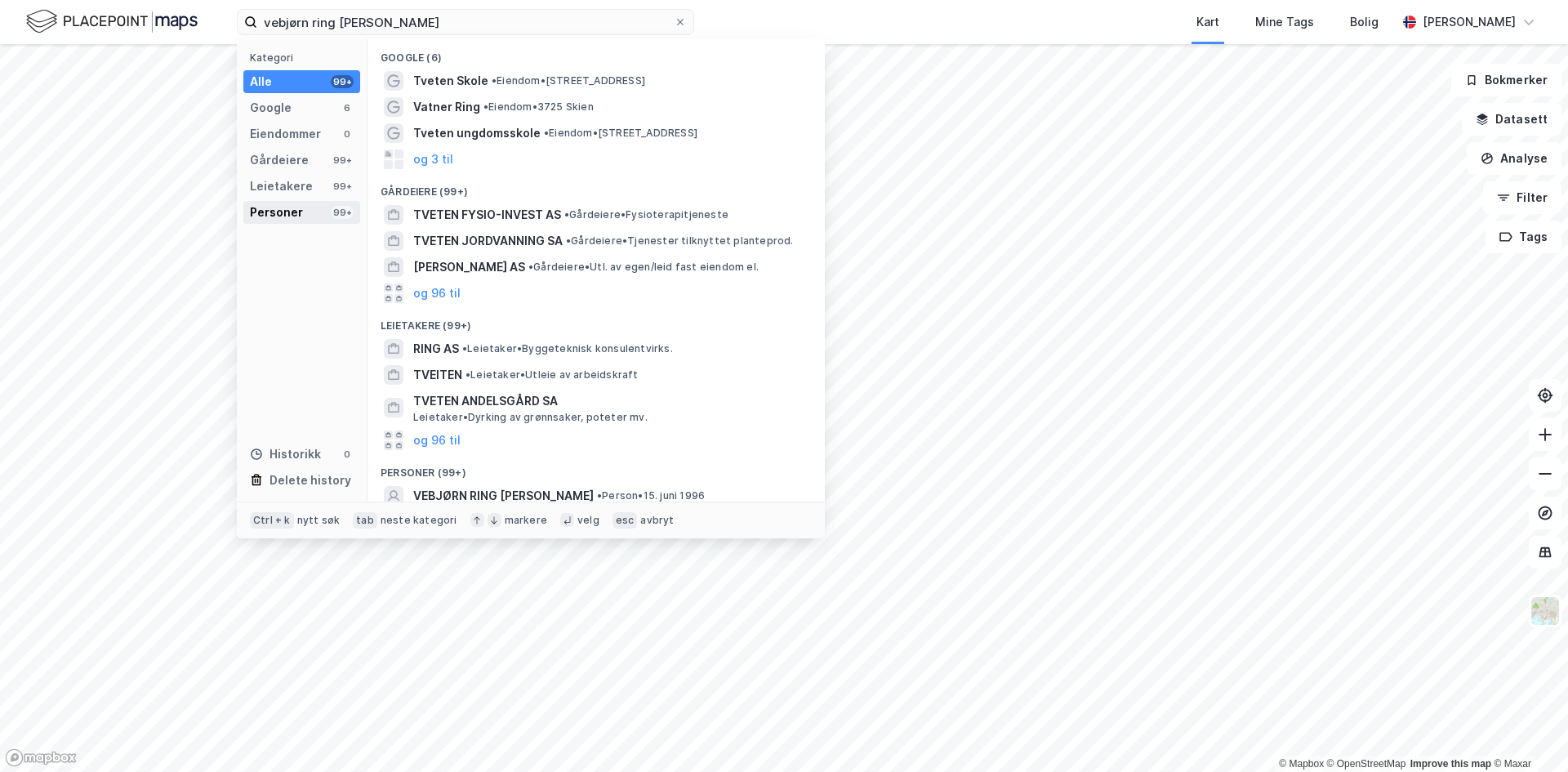
click at [273, 208] on div "Personer" at bounding box center [277, 213] width 53 height 19
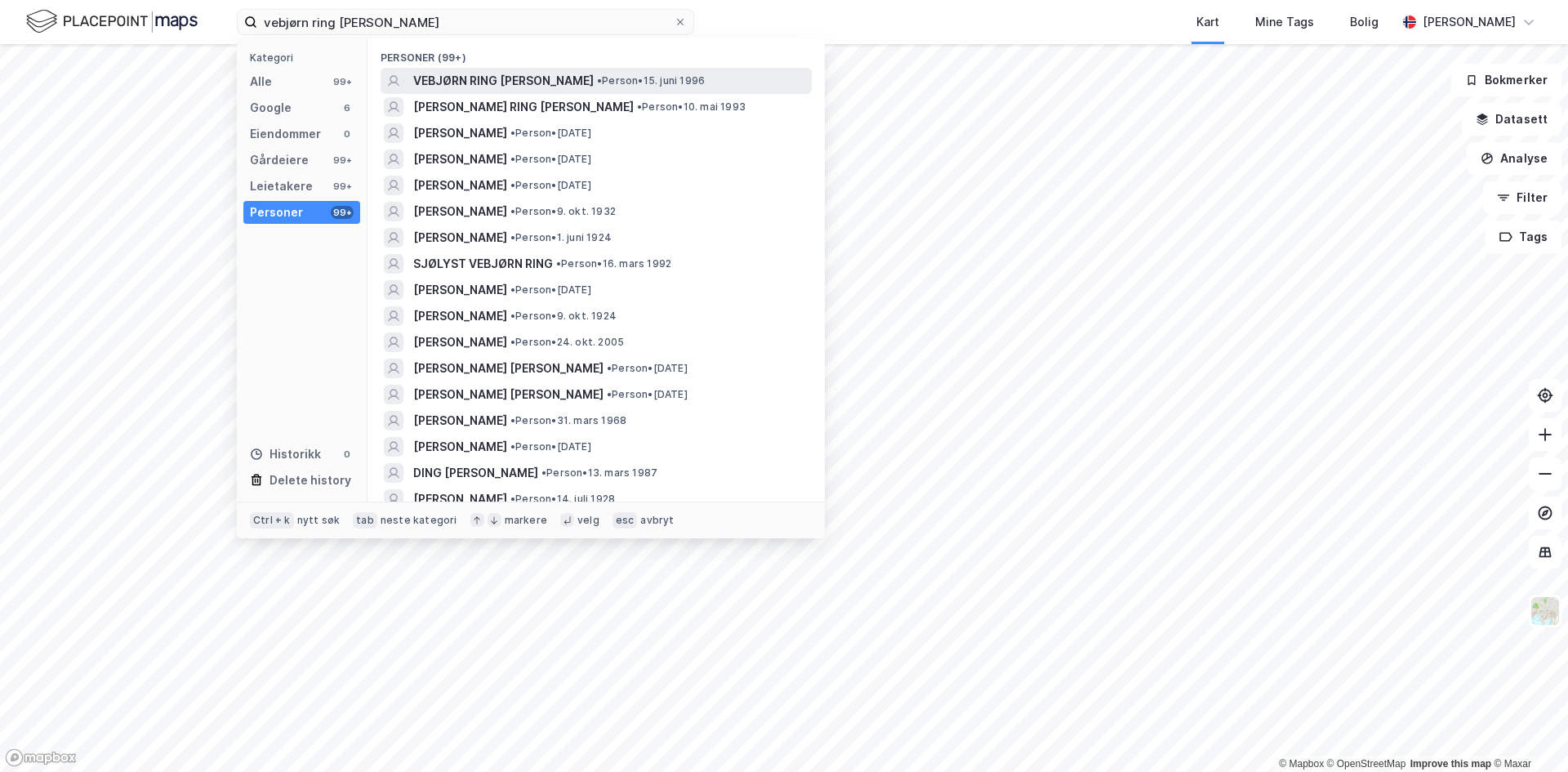
click at [488, 87] on span "[PERSON_NAME]" at bounding box center [503, 81] width 181 height 19
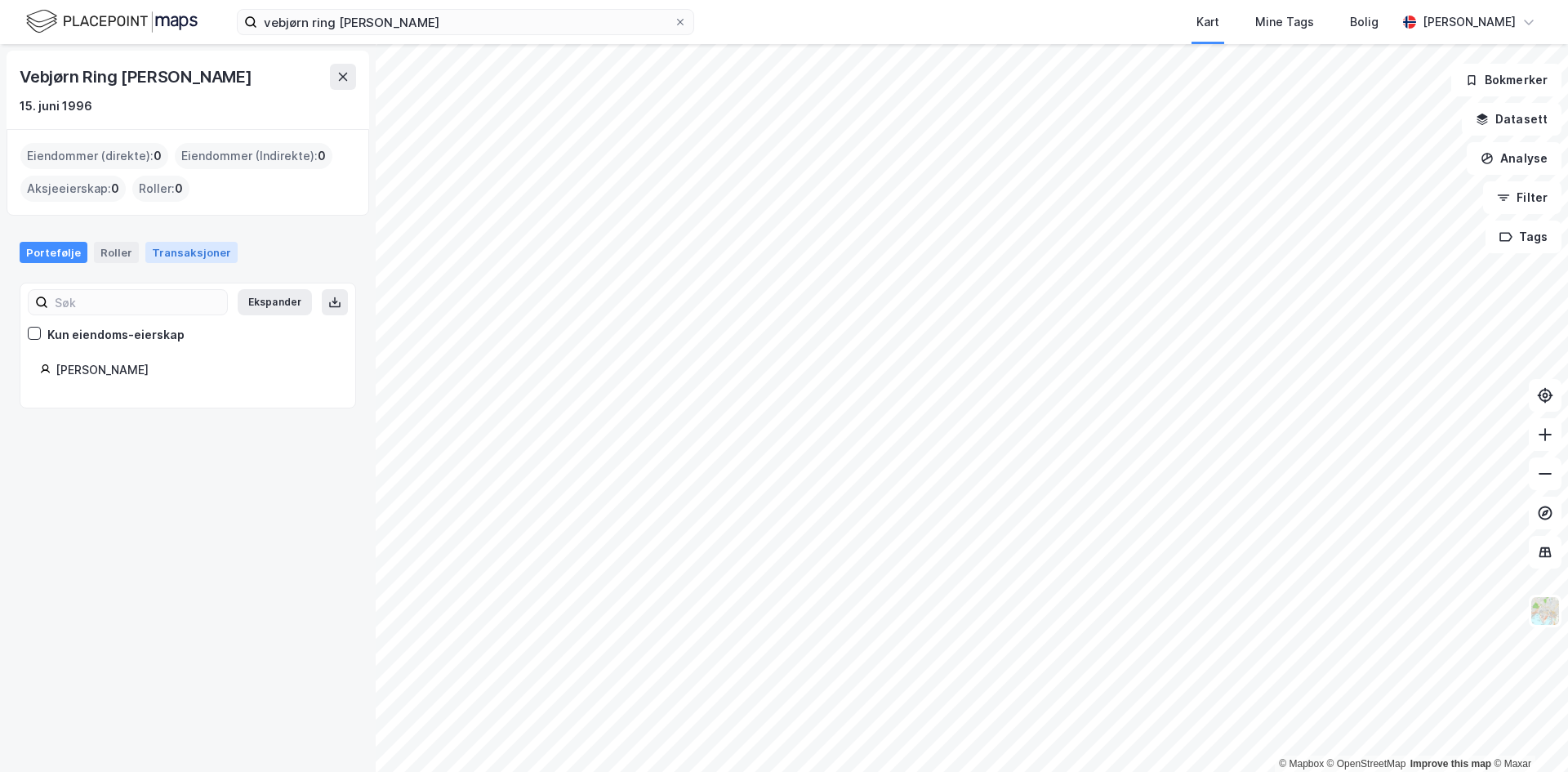
click at [181, 246] on div "Transaksjoner" at bounding box center [191, 253] width 92 height 21
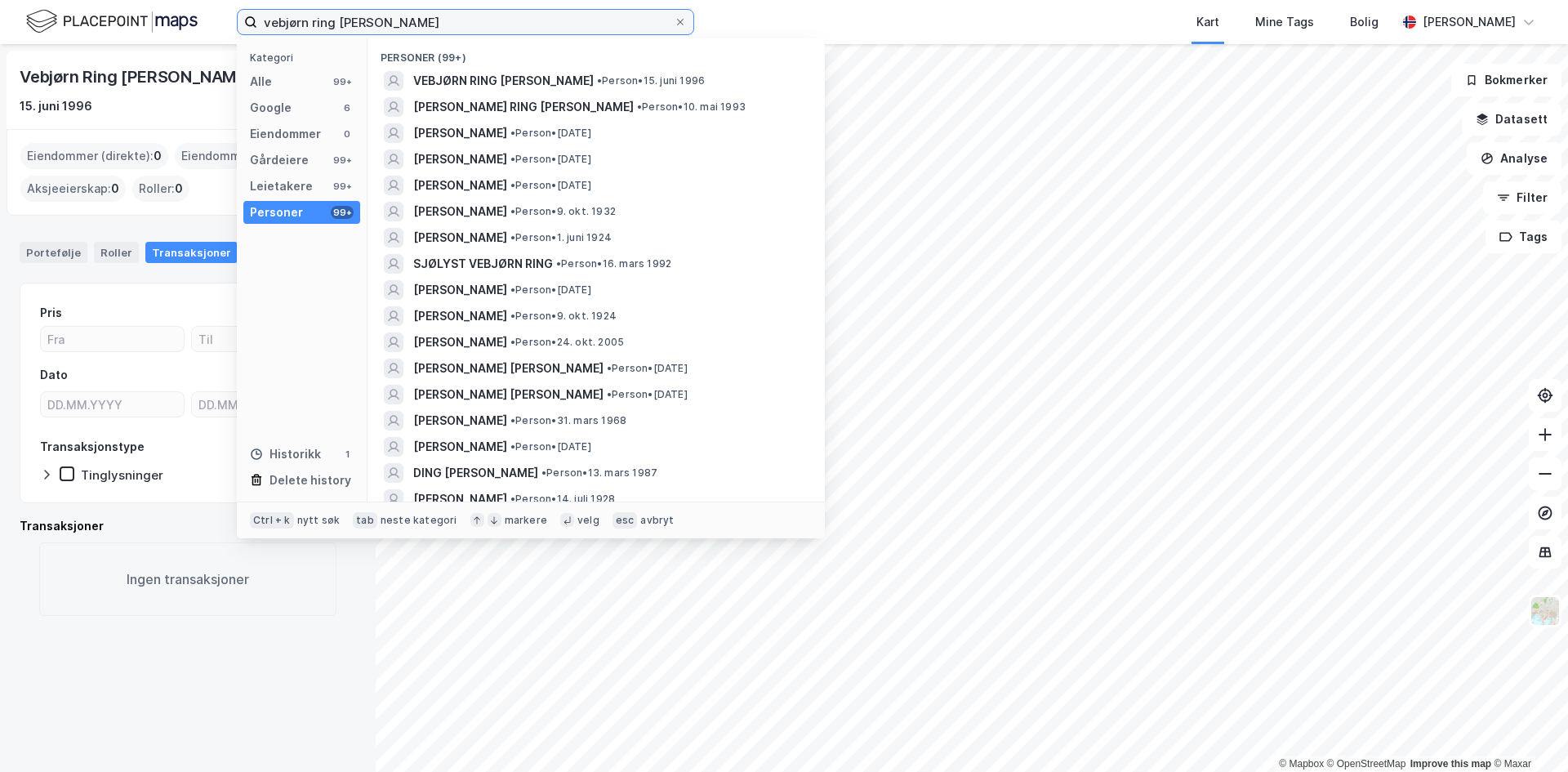
drag, startPoint x: 391, startPoint y: 24, endPoint x: -151, endPoint y: 20, distance: 542.0
click at [0, 20] on html "vebjørn ring tveten Kategori Alle 99+ Google 6 Eiendommer 0 Gårdeiere 99+ Leiet…" at bounding box center [784, 386] width 1568 height 772
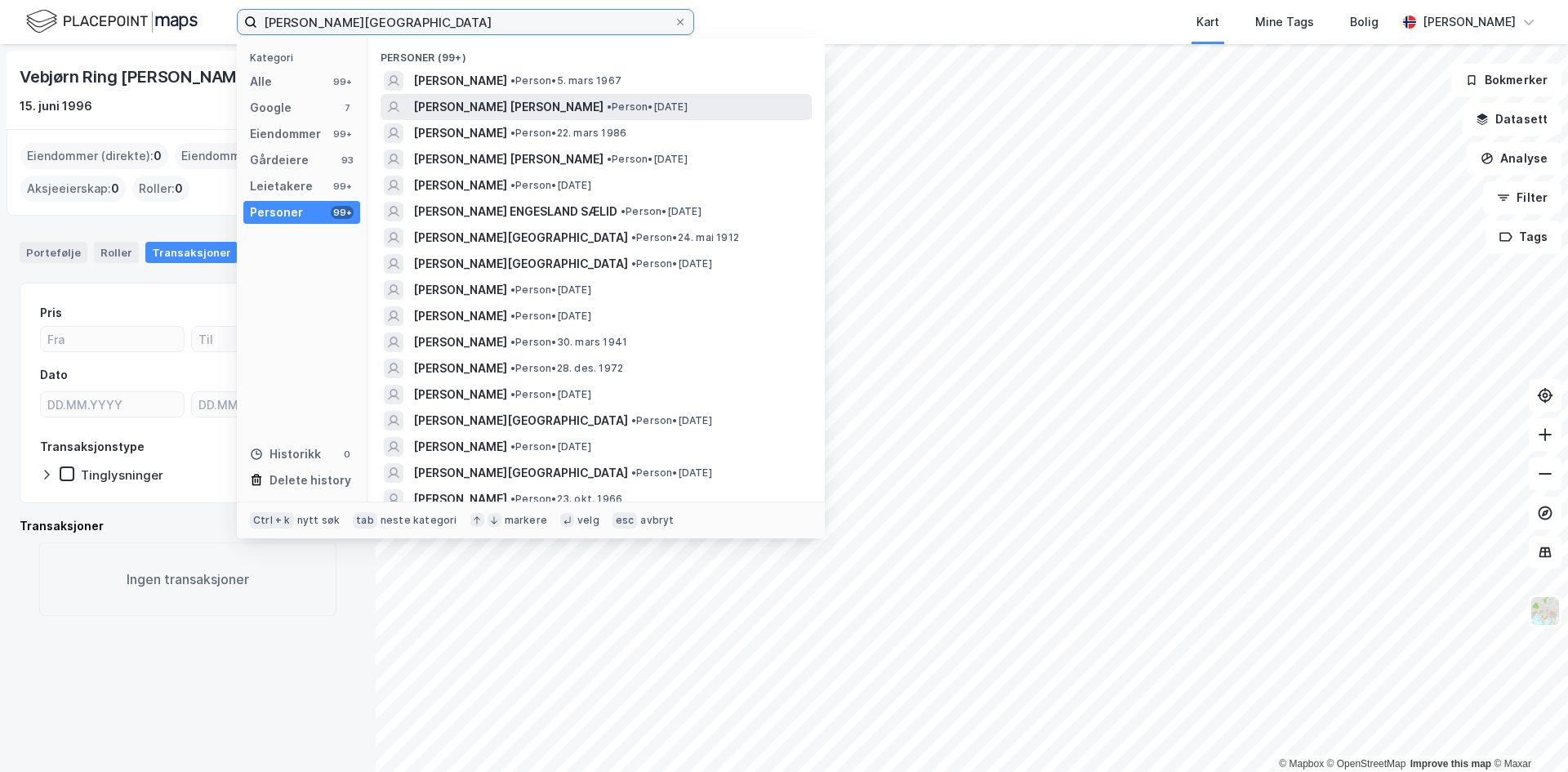
type input "mona vennesland"
click at [528, 109] on span "[PERSON_NAME]" at bounding box center [508, 107] width 191 height 19
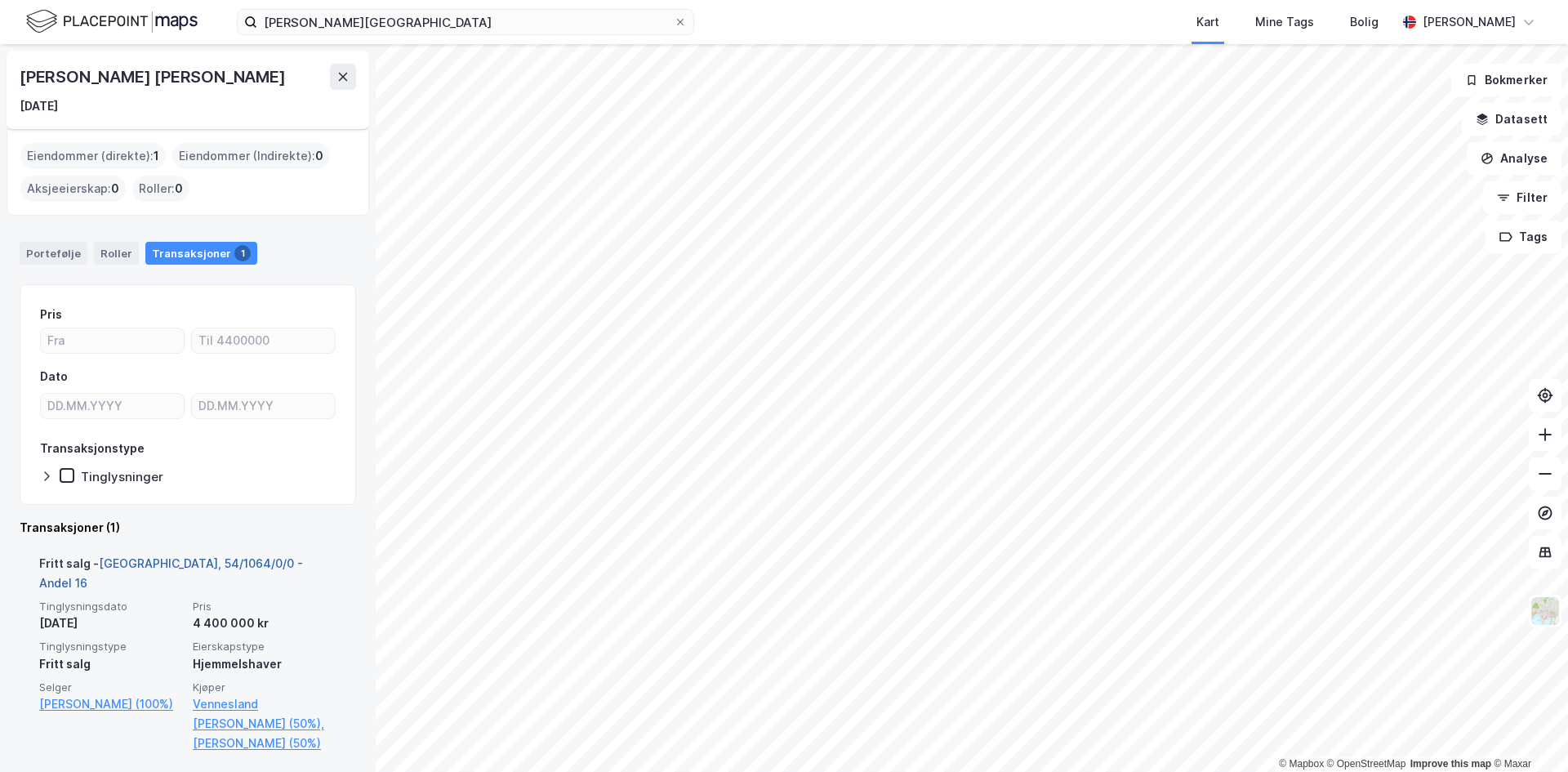
scroll to position [11, 0]
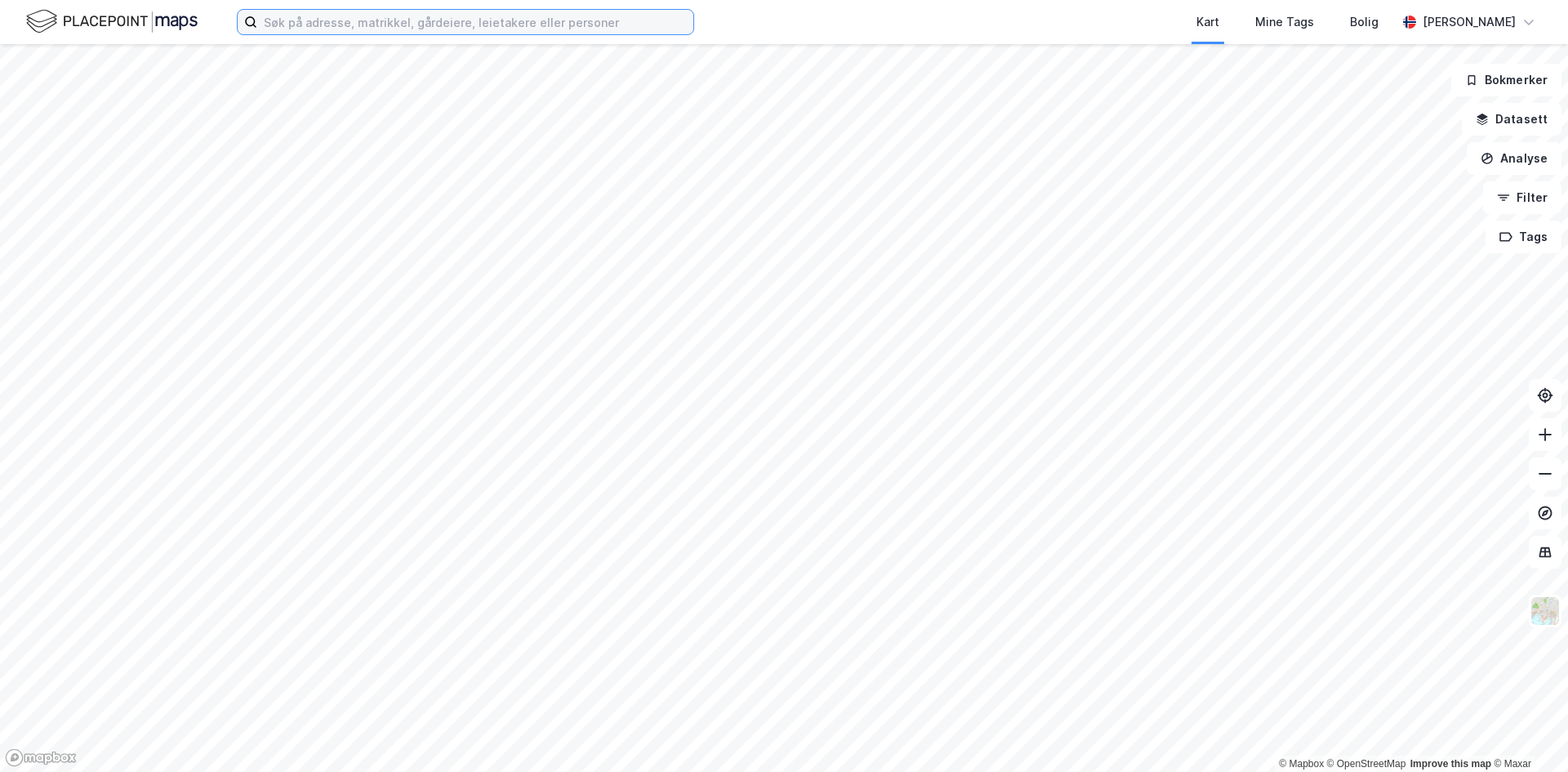
click at [523, 32] on input at bounding box center [475, 22] width 436 height 25
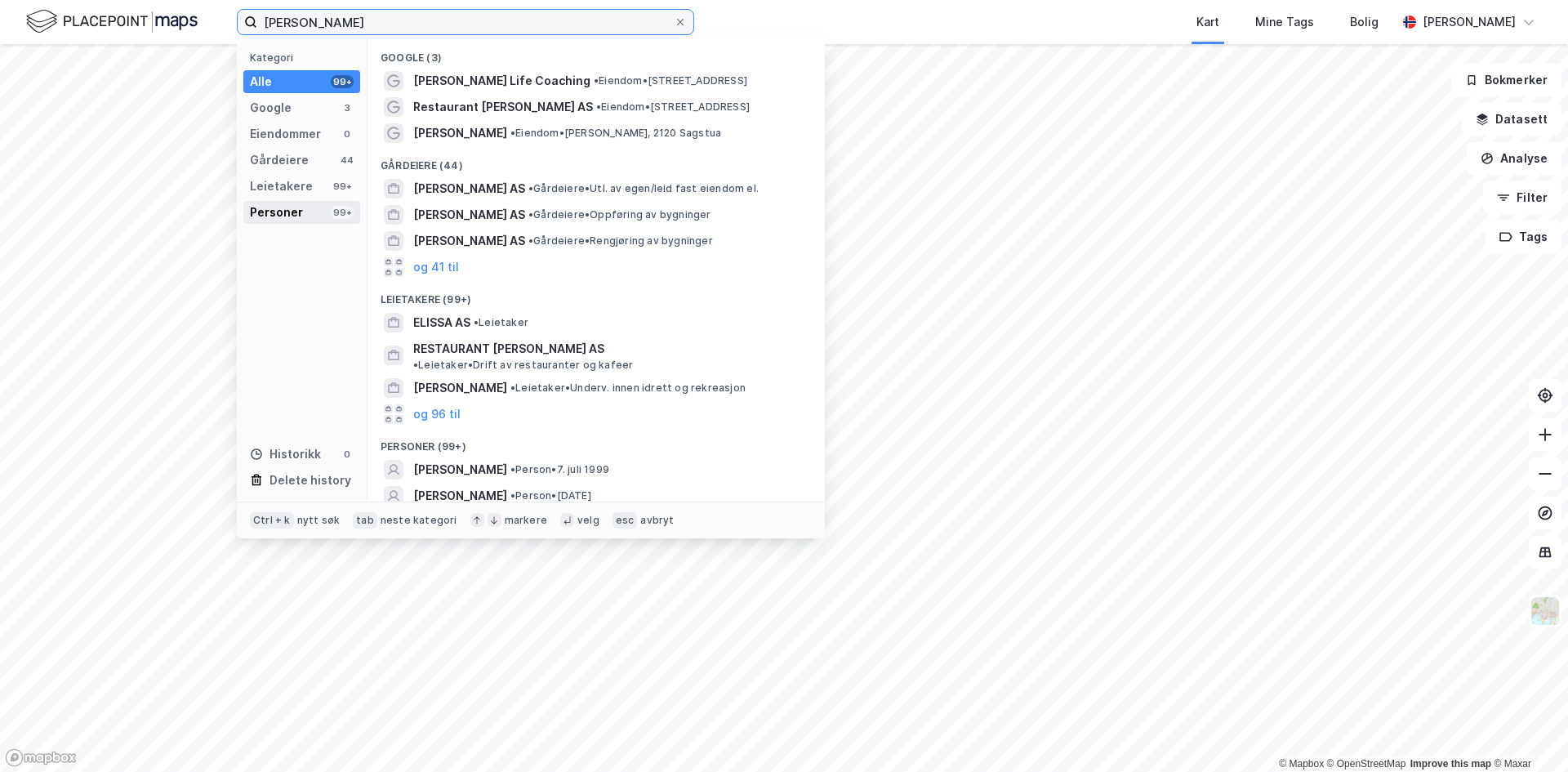
type input "[PERSON_NAME]"
click at [301, 205] on div "Personer 99+" at bounding box center [302, 213] width 117 height 23
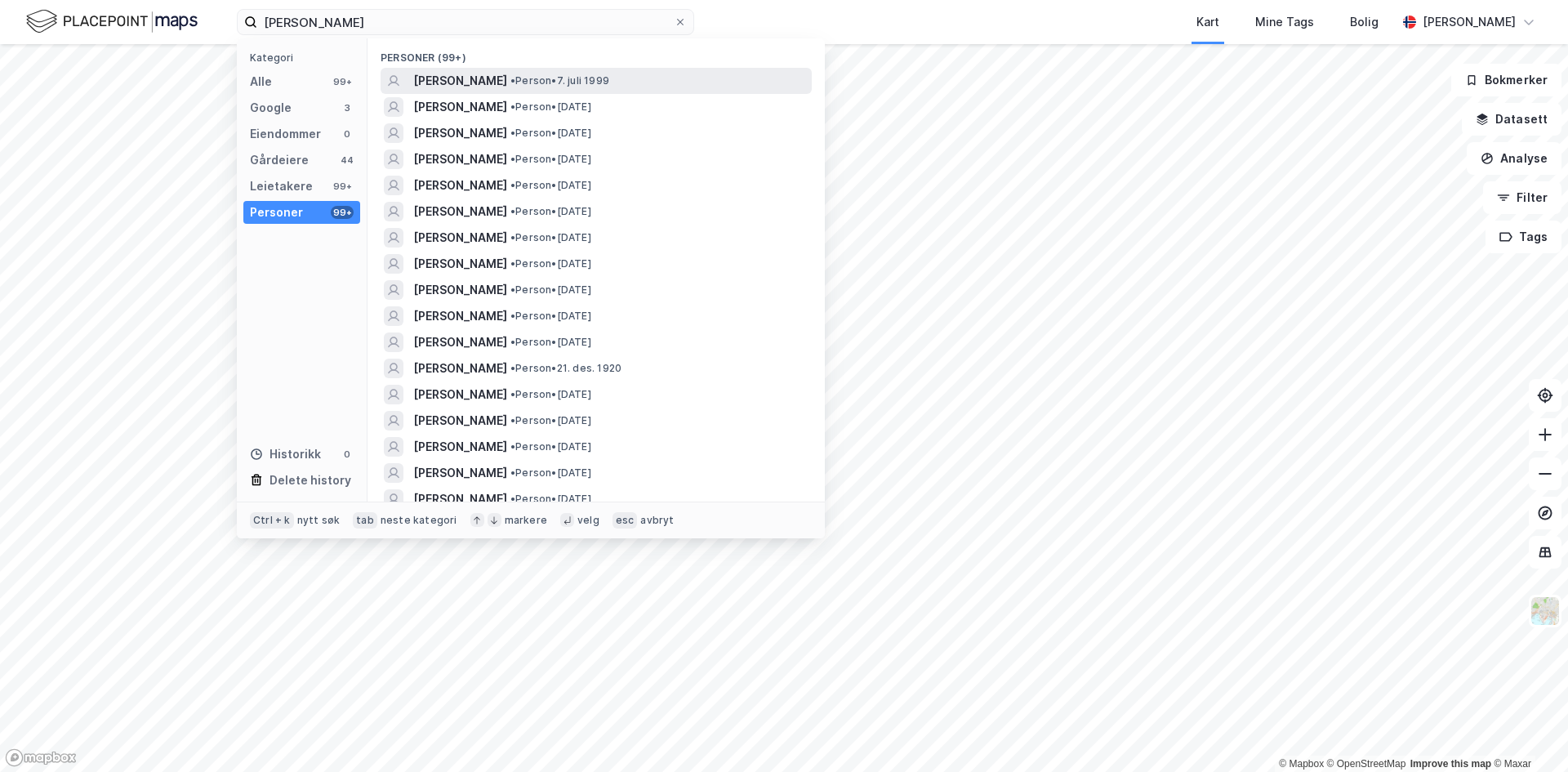
click at [507, 80] on span "[PERSON_NAME]" at bounding box center [460, 81] width 94 height 19
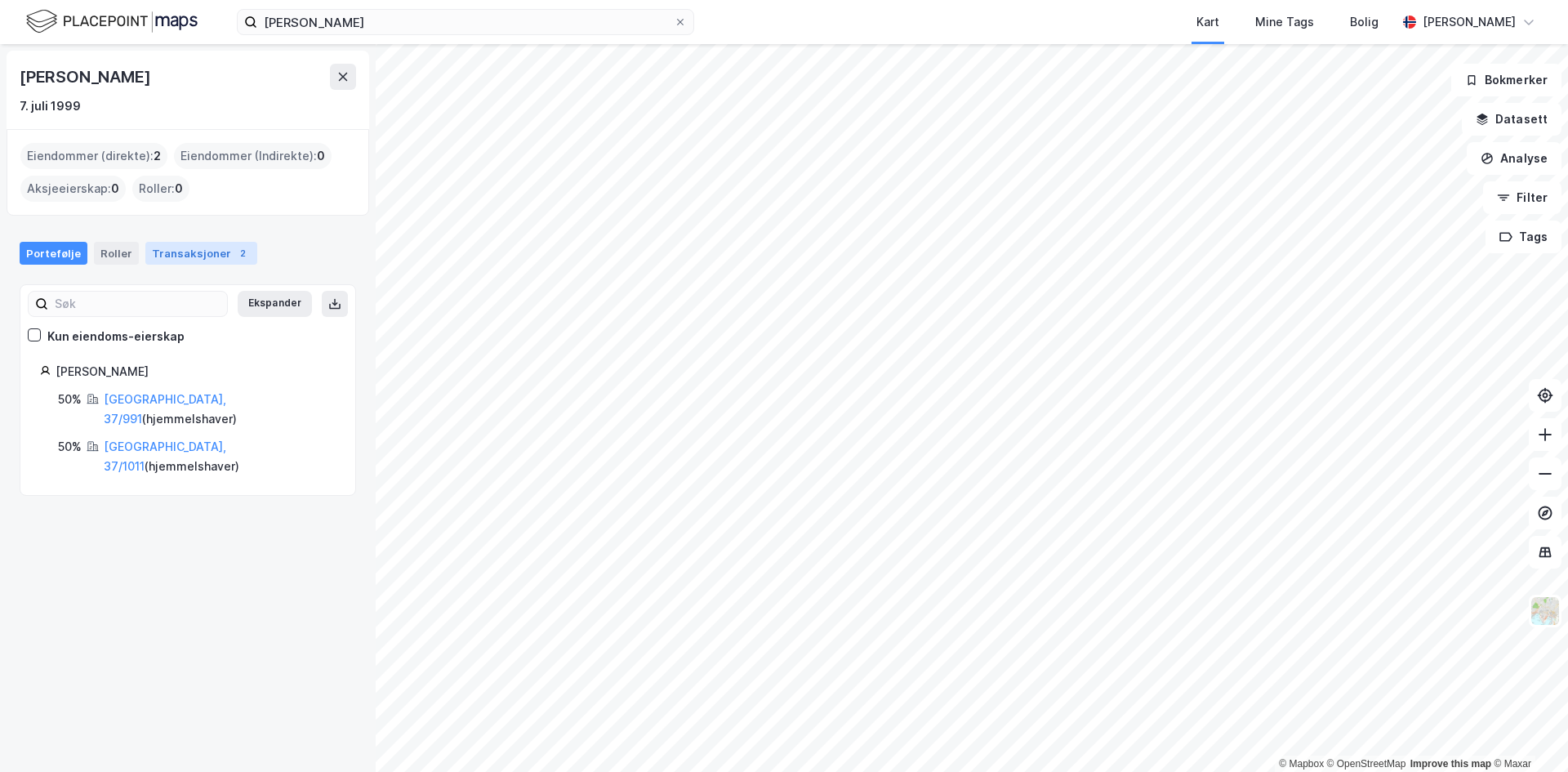
click at [222, 262] on div "Transaksjoner 2" at bounding box center [201, 253] width 112 height 23
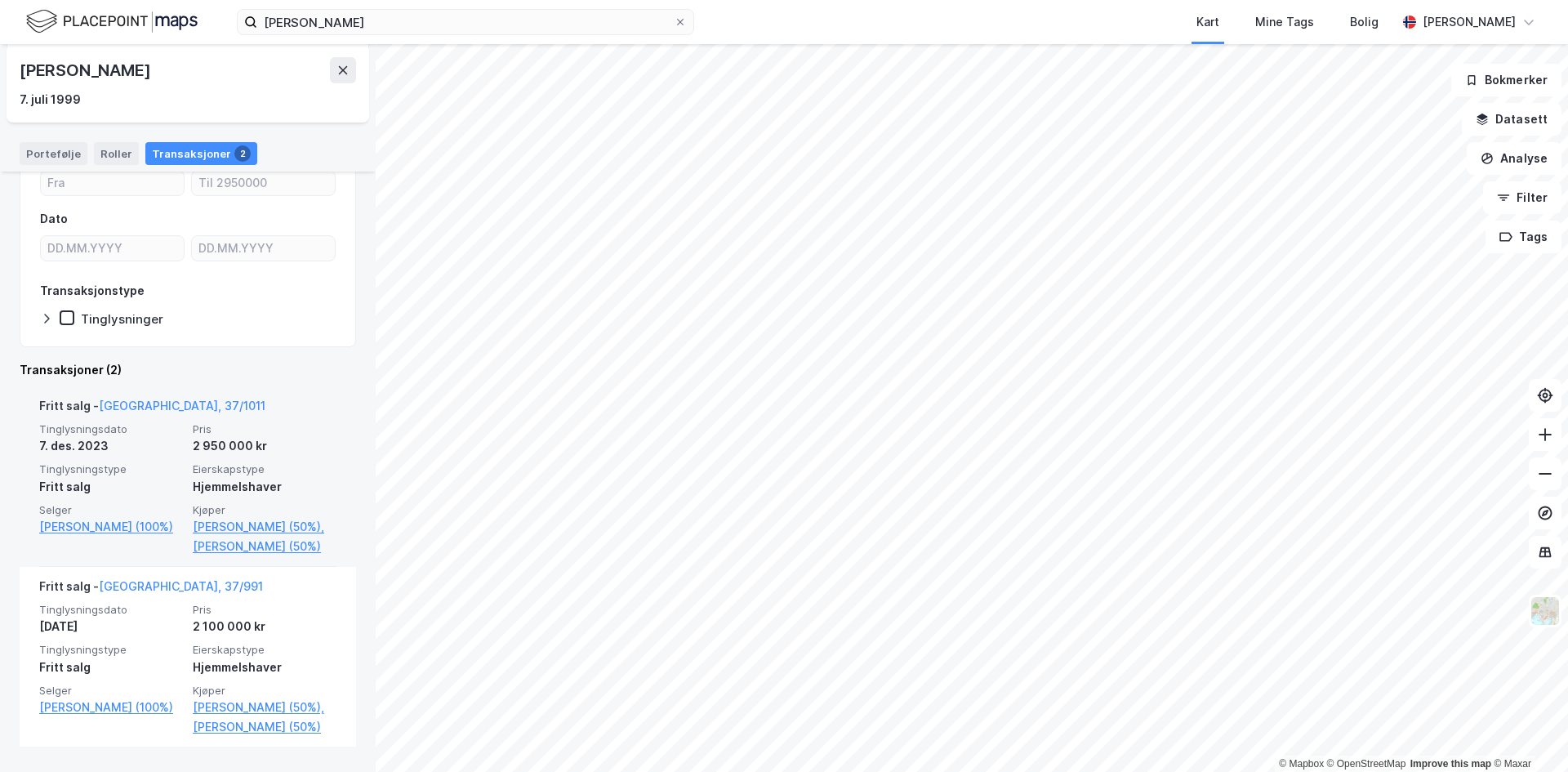
scroll to position [230, 0]
